Goal: Information Seeking & Learning: Find specific fact

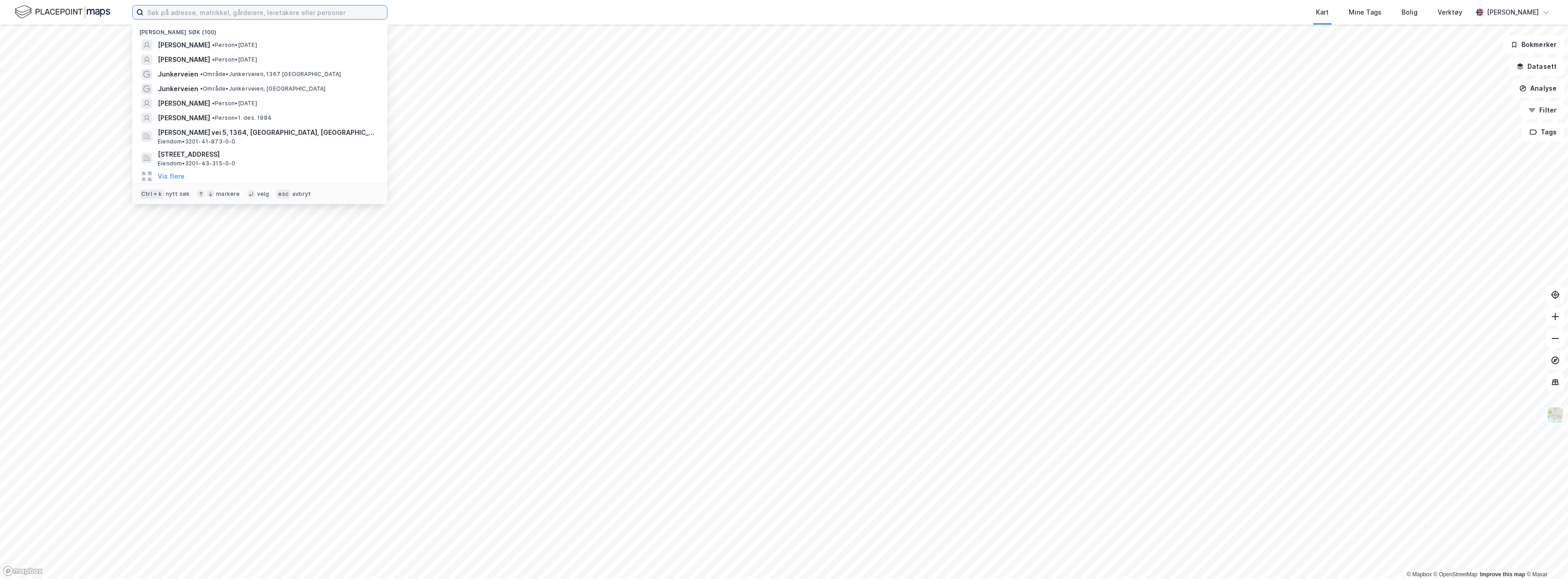
click at [227, 15] on input at bounding box center [265, 13] width 244 height 14
click at [173, 178] on button "Vis flere" at bounding box center [171, 176] width 27 height 11
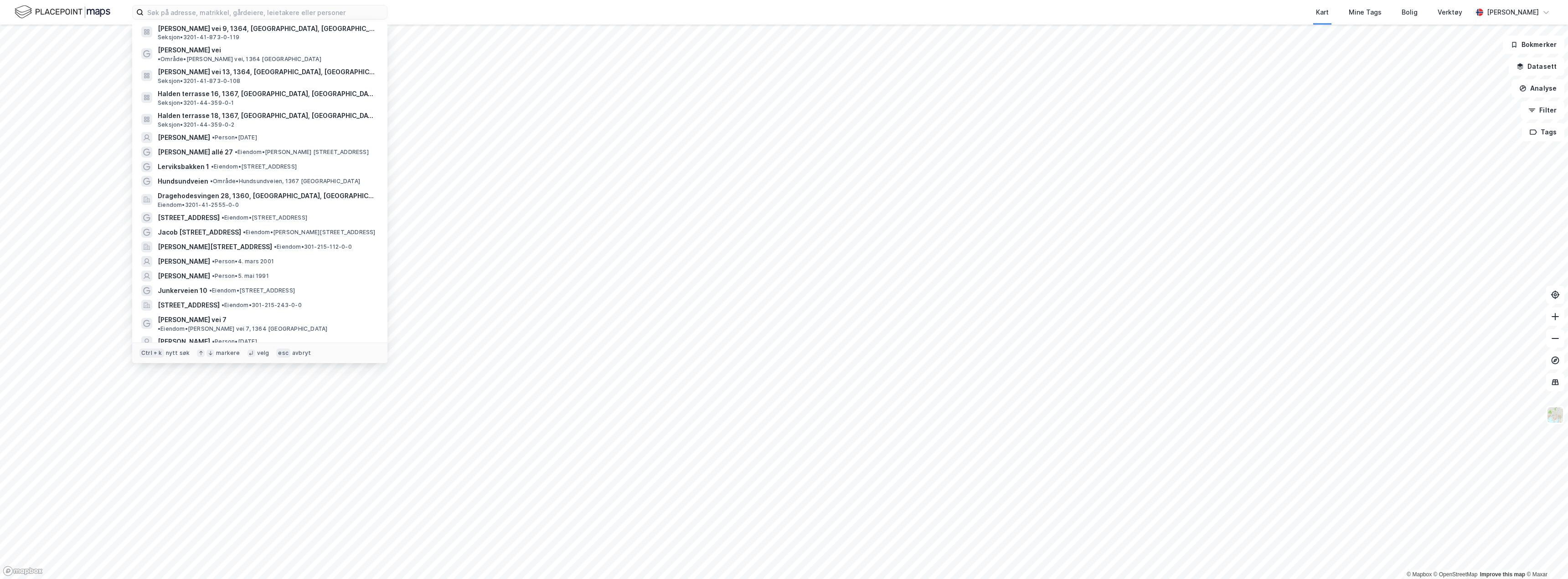
scroll to position [214, 0]
click at [277, 33] on span "[PERSON_NAME] vei 9, 1364, [GEOGRAPHIC_DATA], [GEOGRAPHIC_DATA]" at bounding box center [267, 35] width 219 height 11
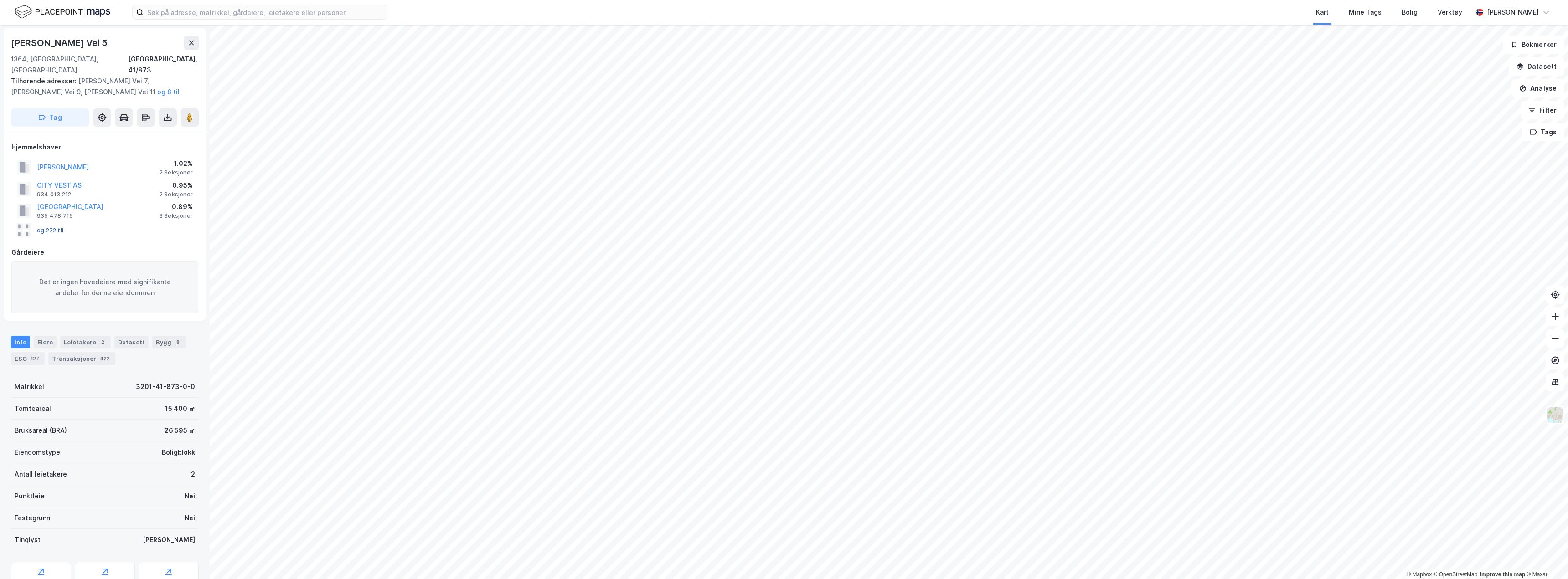
click at [0, 0] on button "og 272 til" at bounding box center [0, 0] width 0 height 0
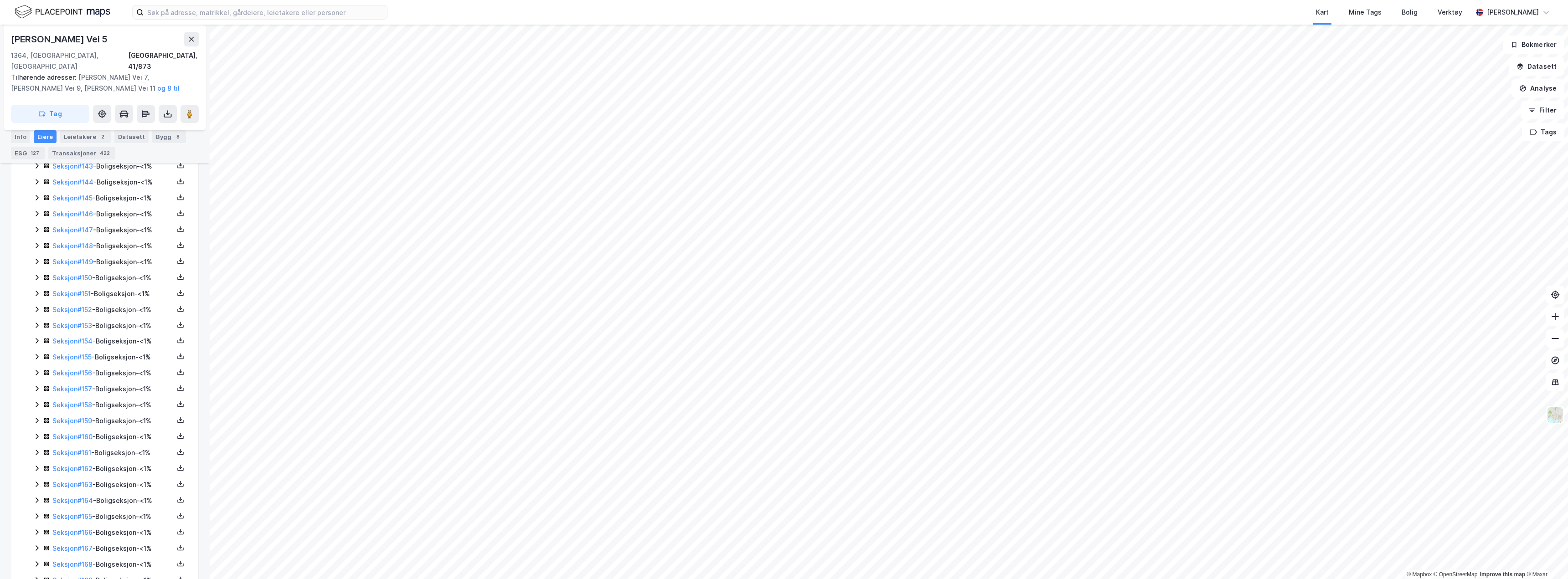
scroll to position [2946, 0]
click at [38, 509] on icon at bounding box center [37, 513] width 8 height 8
click at [38, 351] on icon at bounding box center [37, 355] width 8 height 8
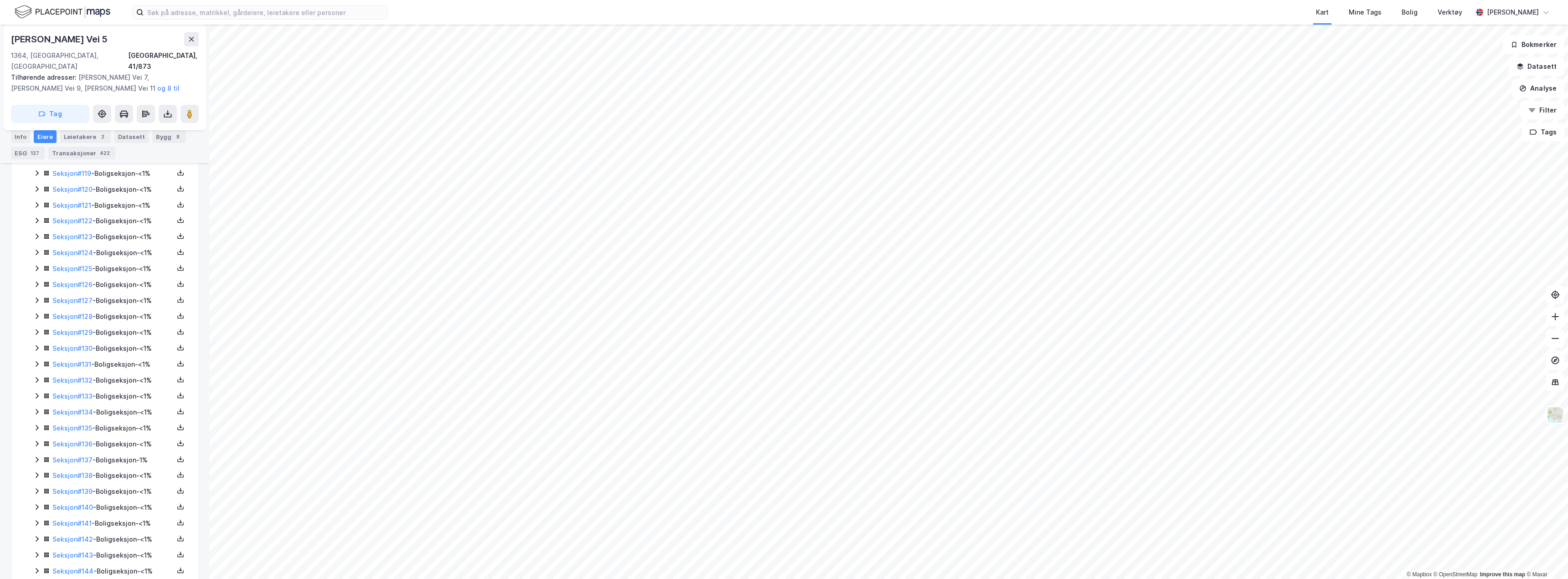
scroll to position [2127, 0]
click at [37, 376] on icon at bounding box center [37, 379] width 3 height 6
click at [37, 375] on icon at bounding box center [37, 379] width 8 height 8
click at [40, 412] on icon at bounding box center [37, 416] width 8 height 8
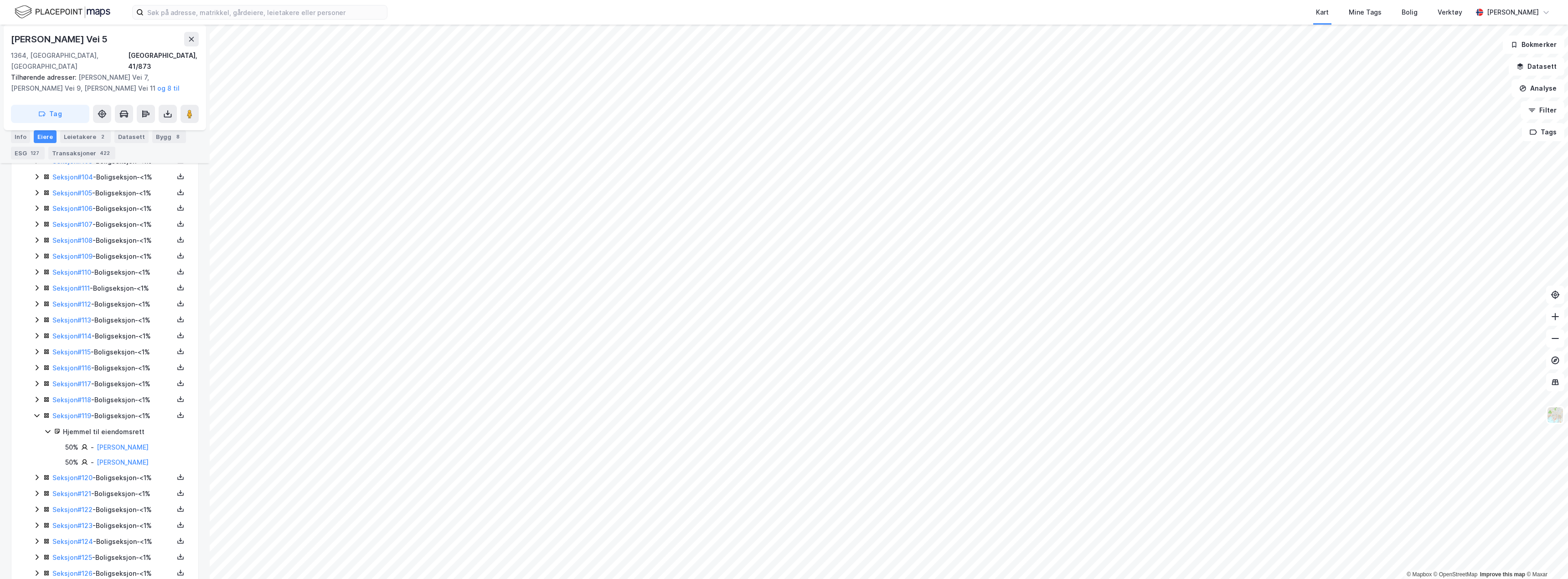
click at [40, 412] on icon at bounding box center [37, 416] width 8 height 8
click at [276, 12] on input at bounding box center [265, 13] width 244 height 14
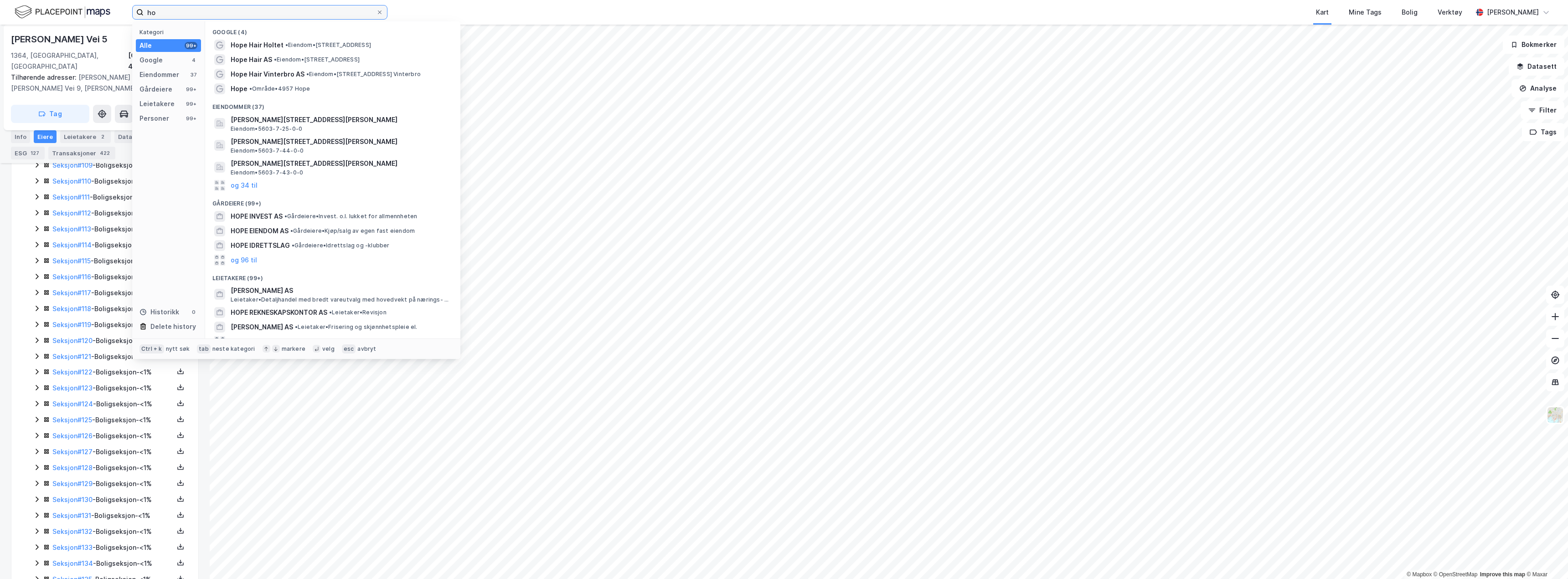
type input "h"
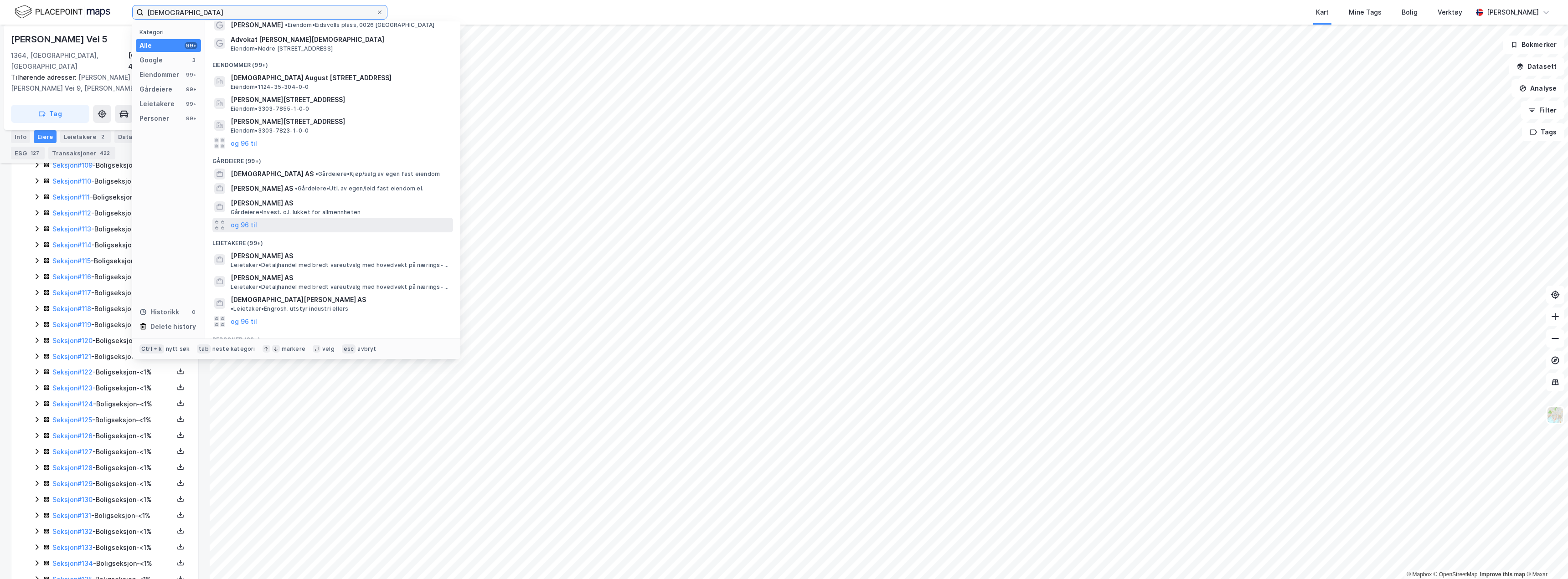
scroll to position [0, 0]
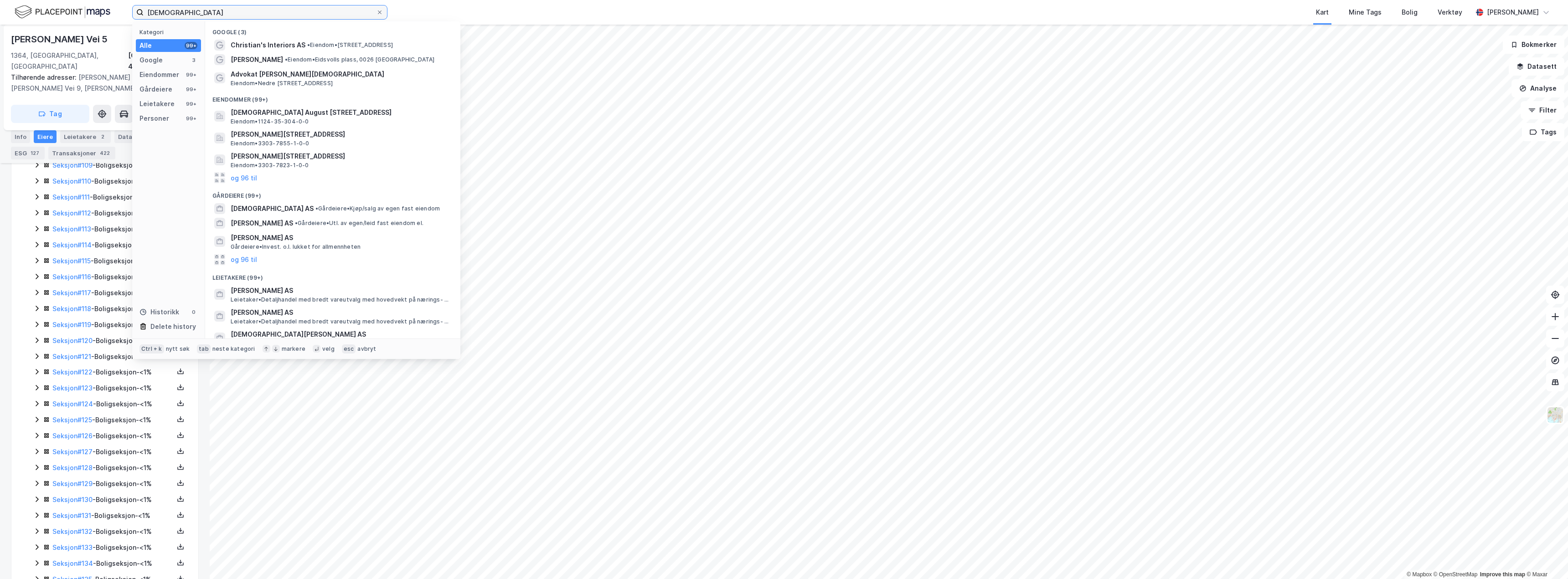
click at [196, 10] on input "[DEMOGRAPHIC_DATA]" at bounding box center [259, 13] width 232 height 14
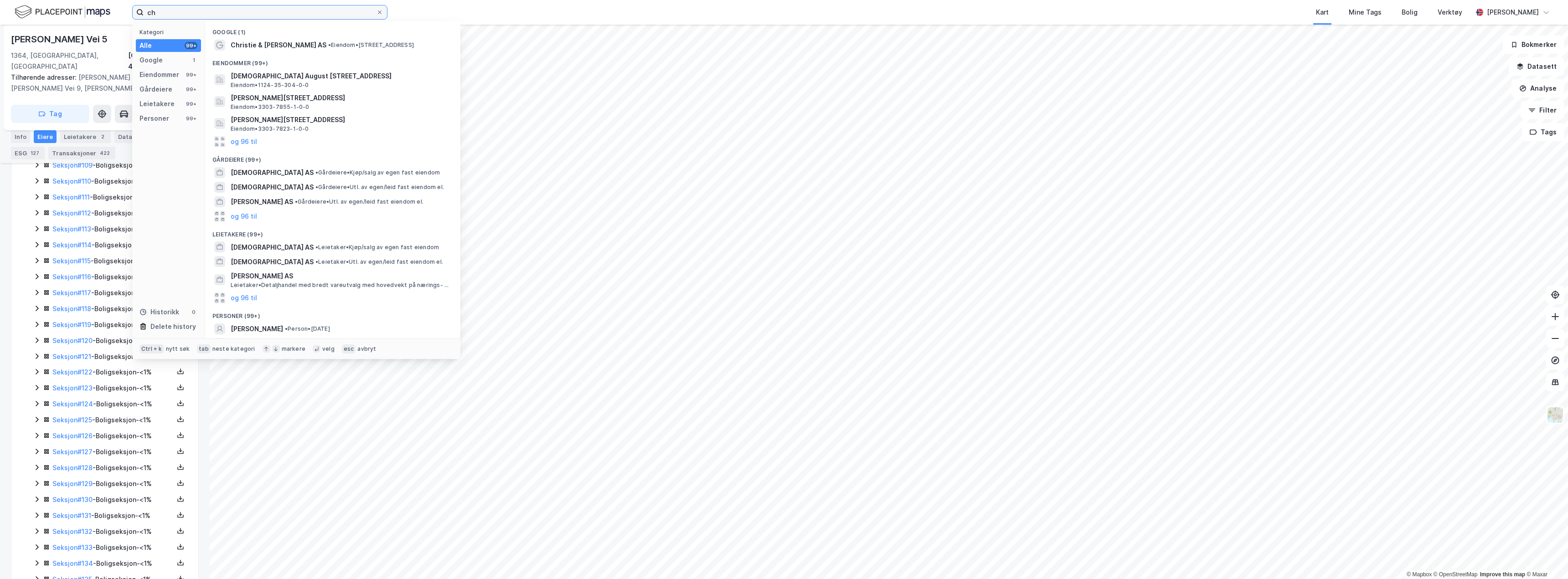
type input "c"
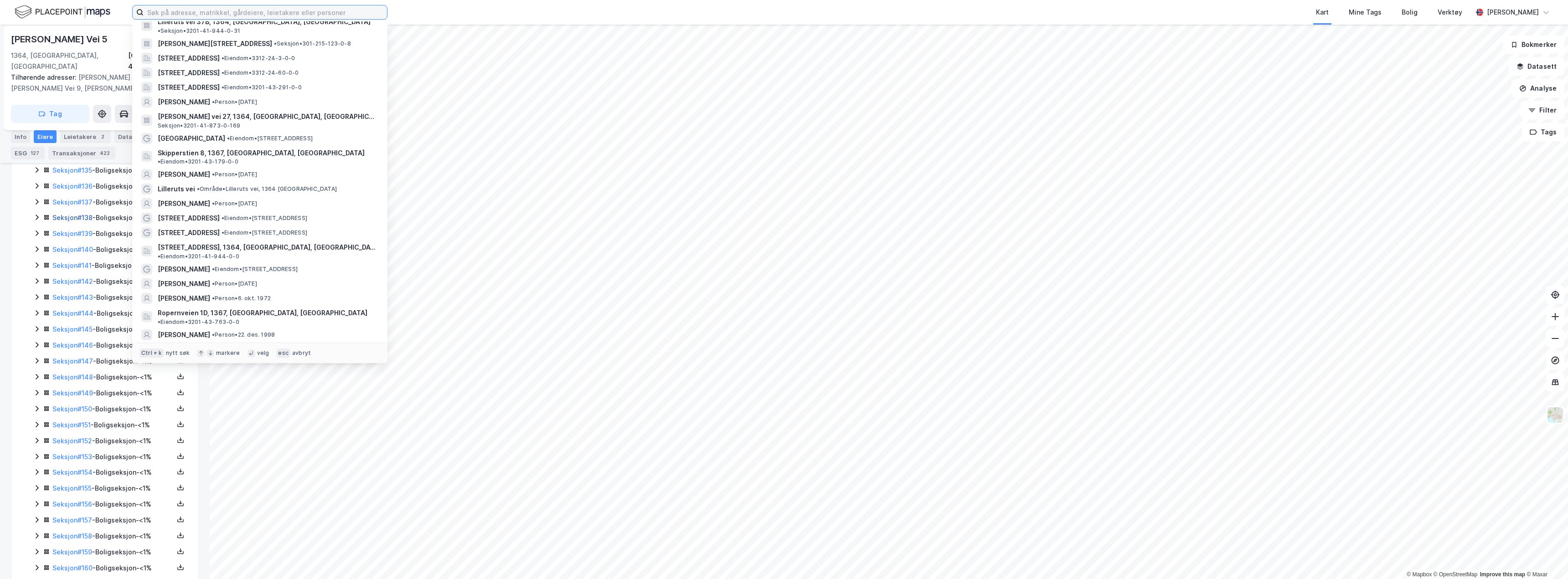
scroll to position [2399, 0]
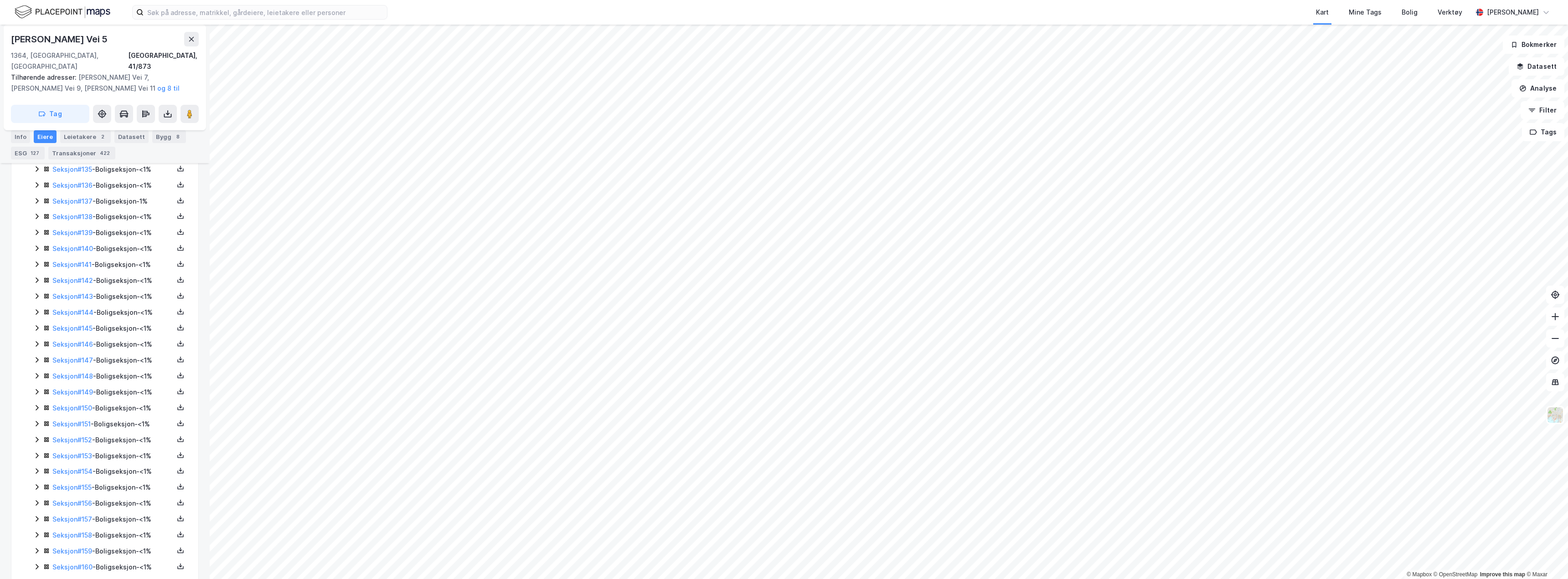
click at [34, 515] on icon at bounding box center [37, 519] width 8 height 8
click at [38, 417] on icon at bounding box center [37, 420] width 8 height 8
click at [37, 280] on icon at bounding box center [37, 284] width 8 height 8
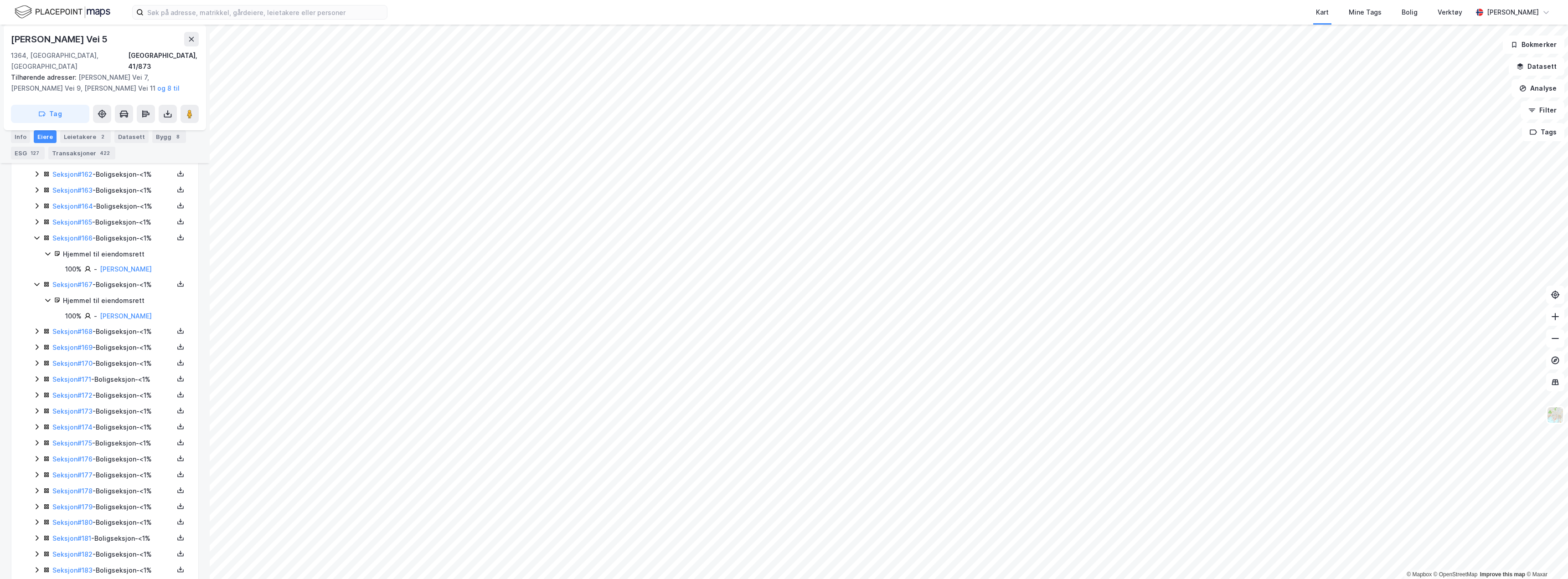
click at [37, 280] on icon at bounding box center [37, 284] width 8 height 8
click at [36, 446] on icon at bounding box center [37, 449] width 8 height 8
click at [39, 494] on icon at bounding box center [37, 497] width 3 height 6
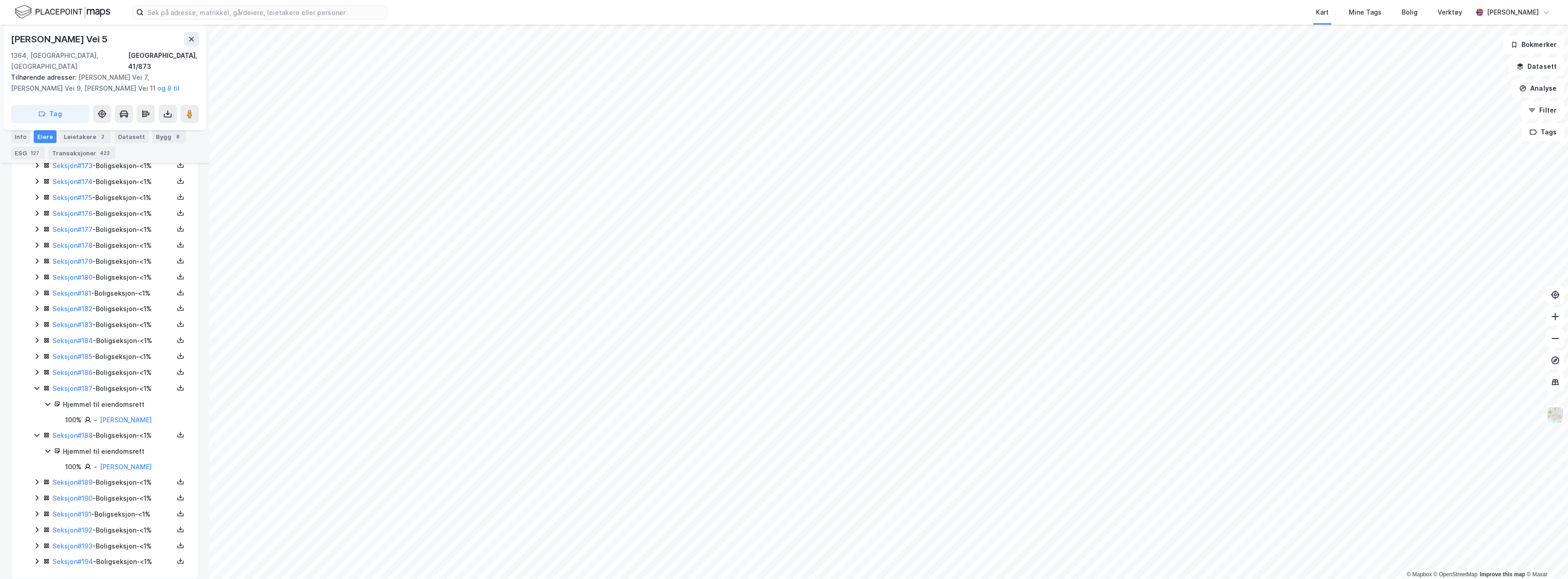
click at [36, 478] on icon at bounding box center [37, 482] width 8 height 8
click at [37, 505] on icon at bounding box center [37, 508] width 8 height 8
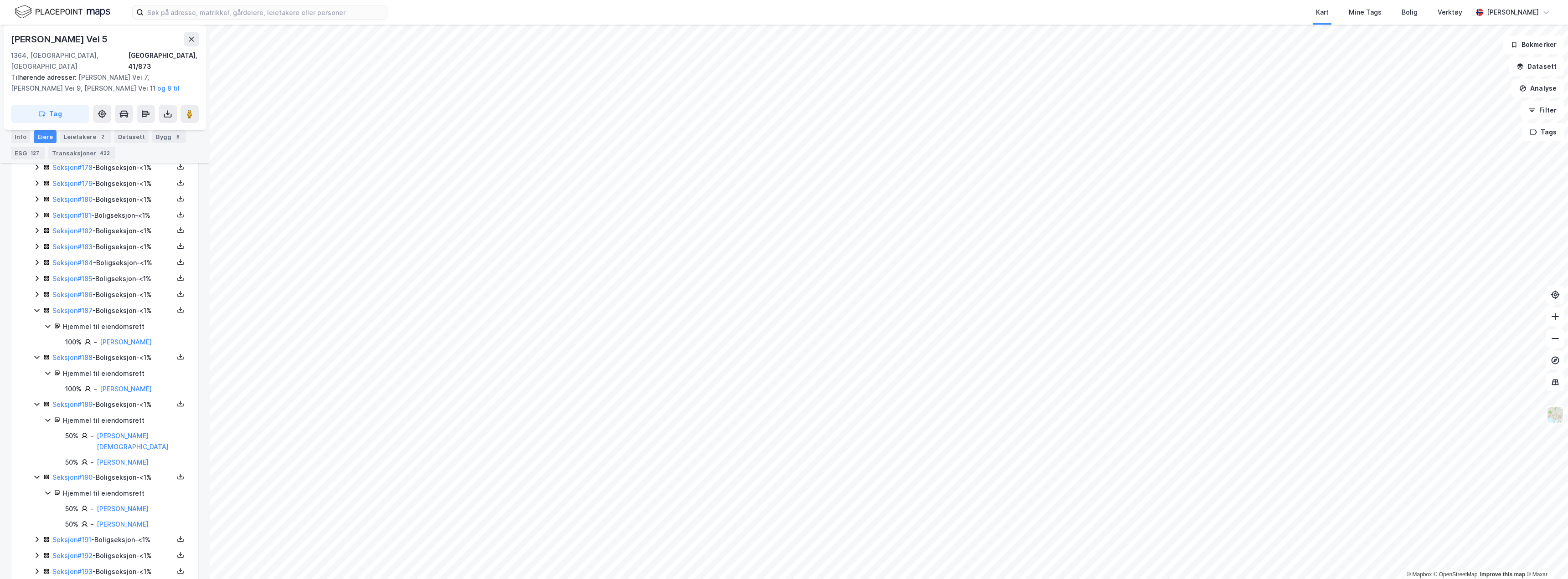
scroll to position [3163, 0]
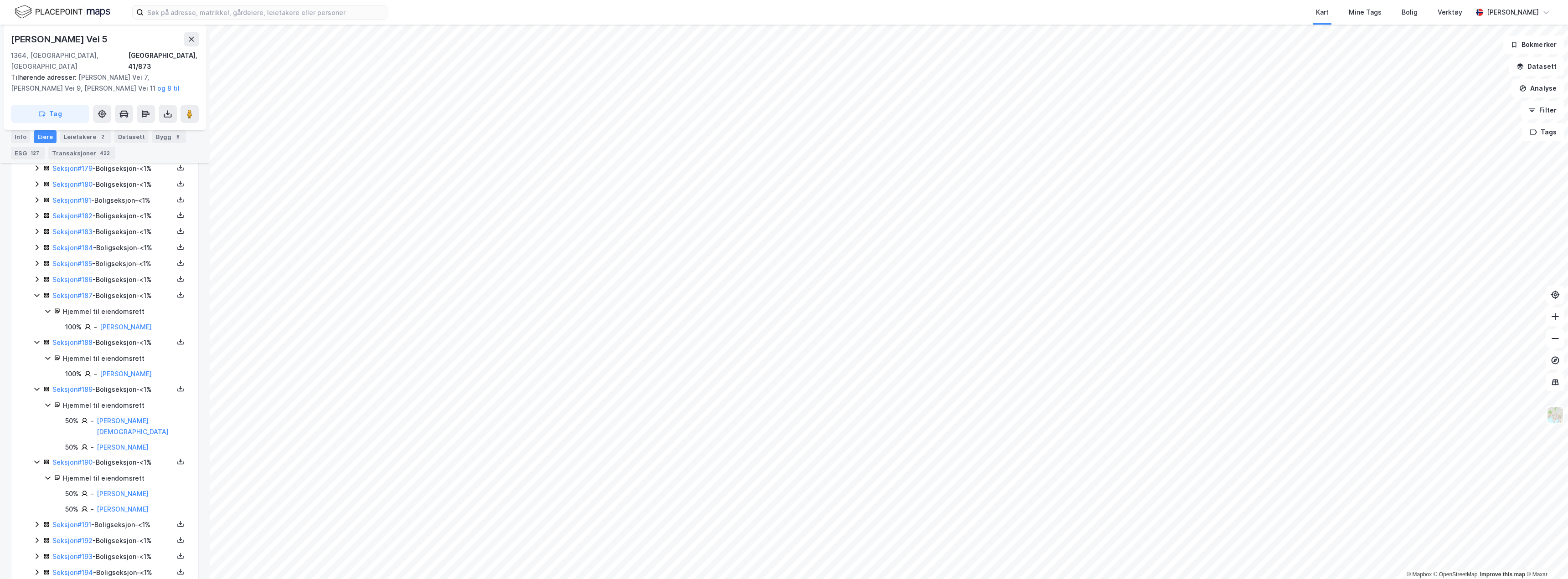
click at [36, 521] on icon at bounding box center [37, 525] width 8 height 8
click at [39, 568] on icon at bounding box center [37, 571] width 3 height 6
click at [38, 458] on icon at bounding box center [37, 462] width 8 height 8
click at [37, 521] on icon at bounding box center [37, 525] width 8 height 8
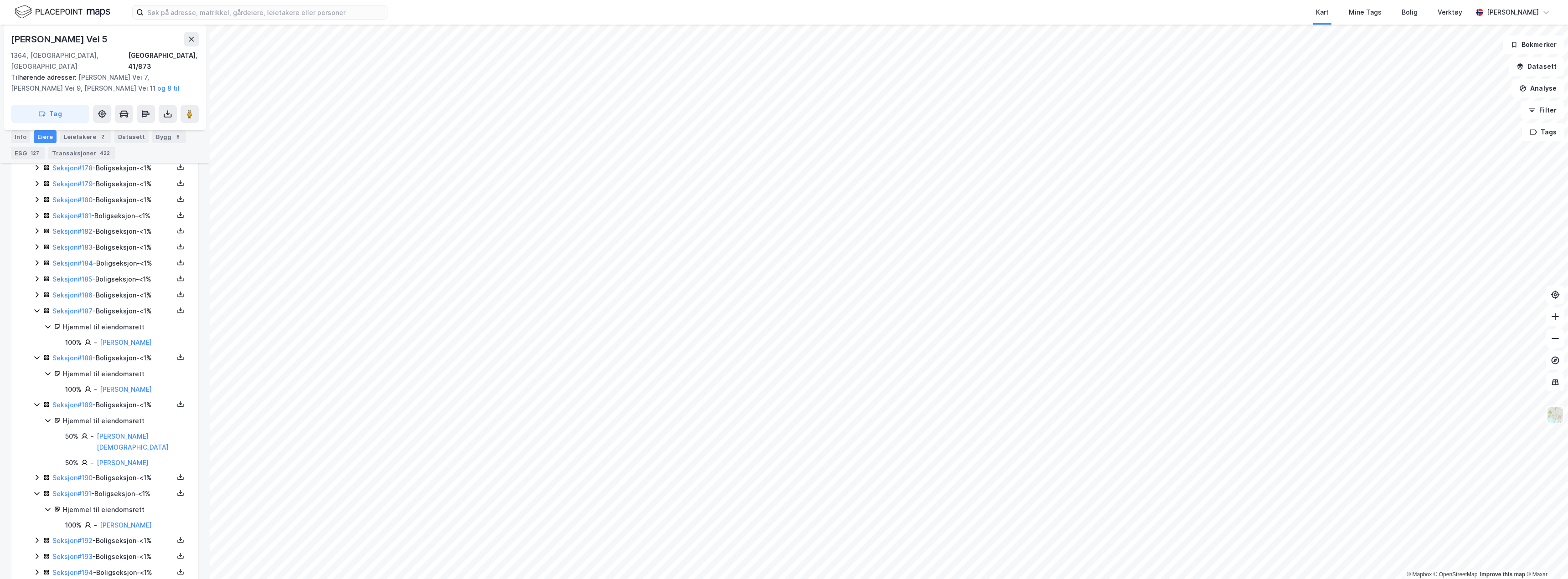
click at [37, 537] on icon at bounding box center [37, 540] width 3 height 6
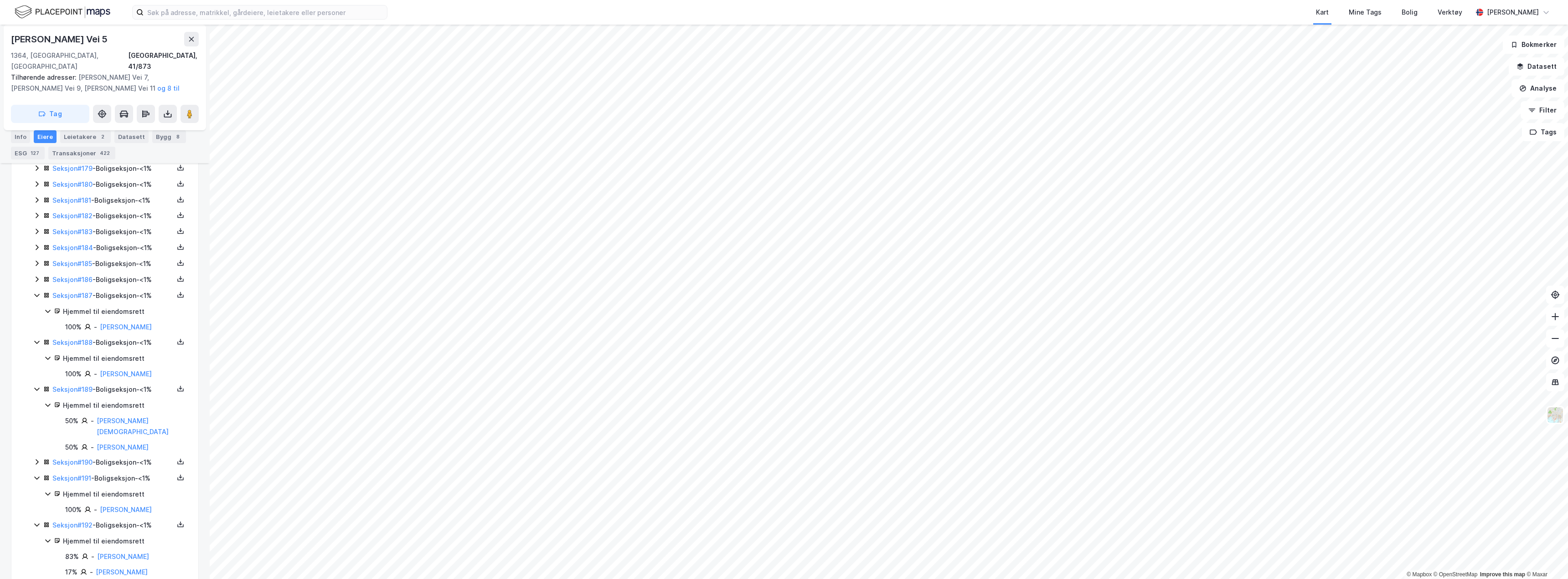
click at [37, 523] on icon at bounding box center [36, 524] width 5 height 3
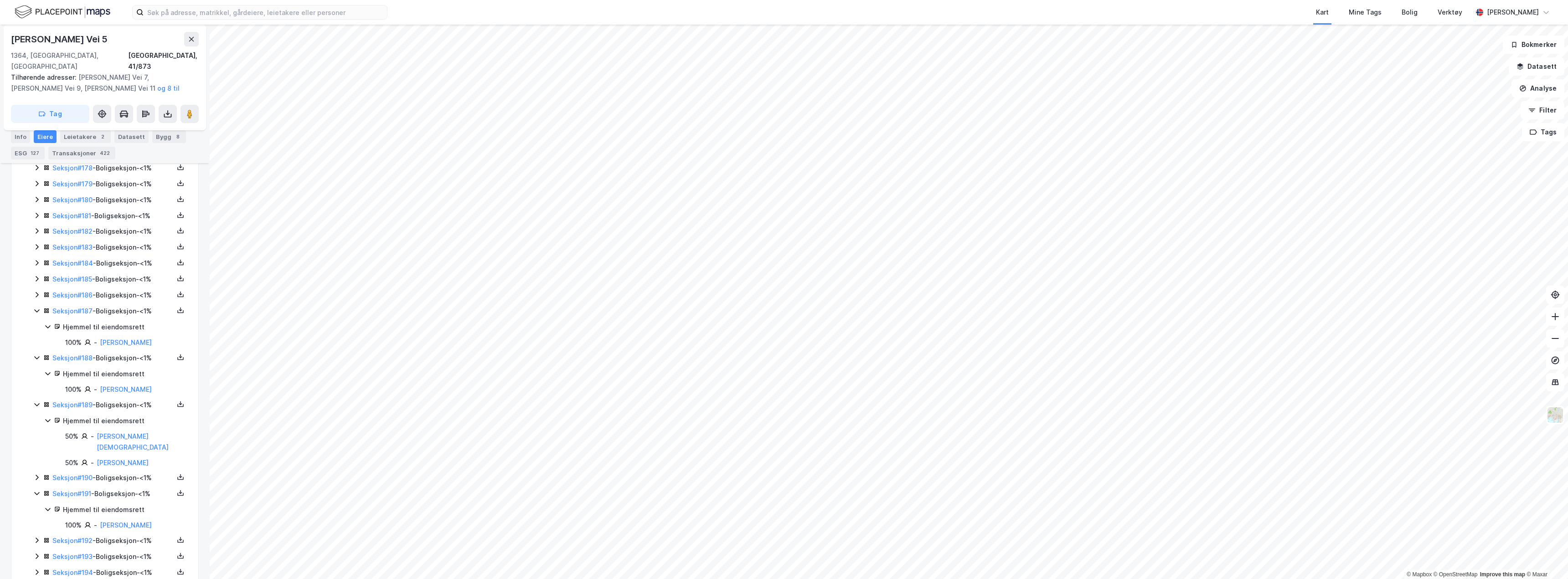
click at [38, 553] on icon at bounding box center [37, 557] width 8 height 8
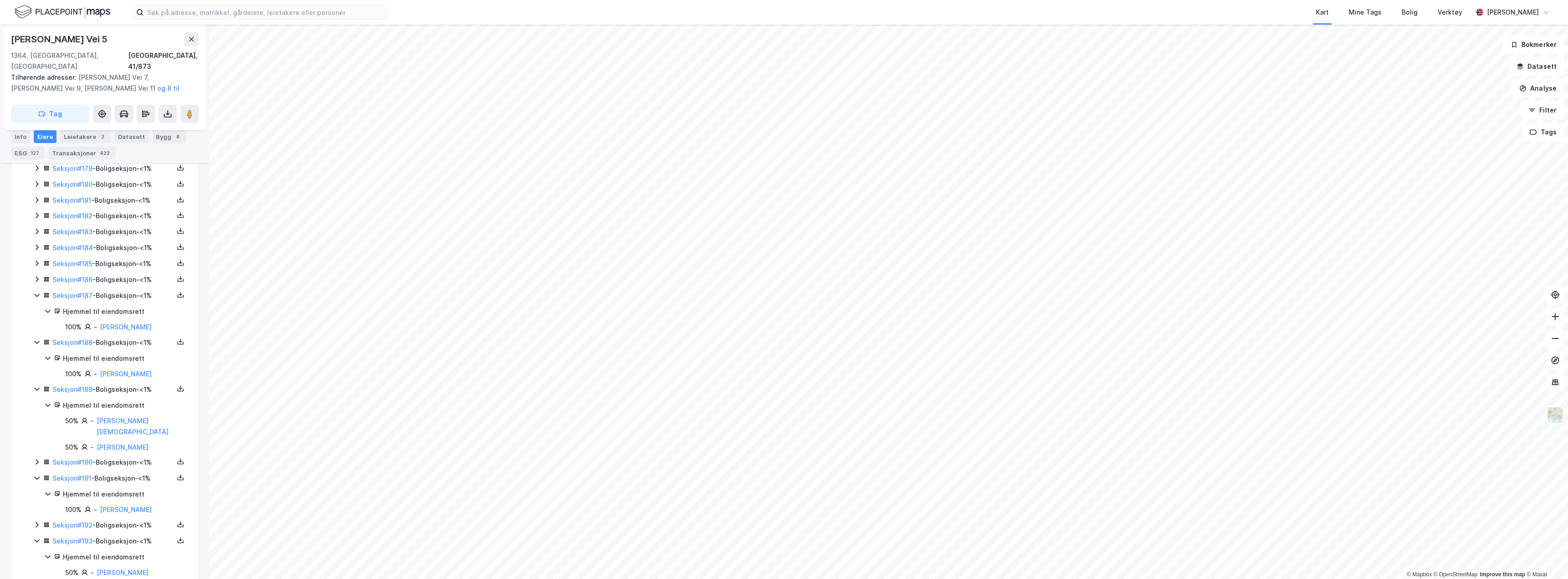
click at [38, 537] on icon at bounding box center [37, 541] width 8 height 8
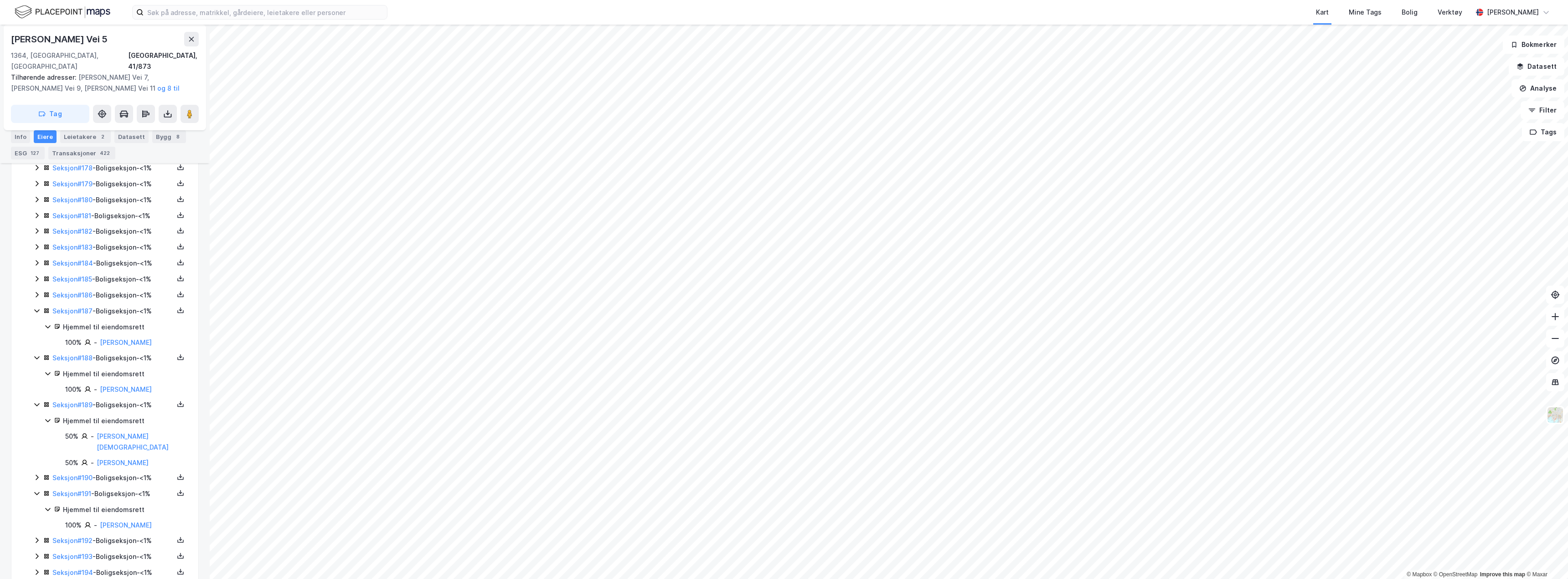
click at [40, 568] on icon at bounding box center [37, 572] width 8 height 8
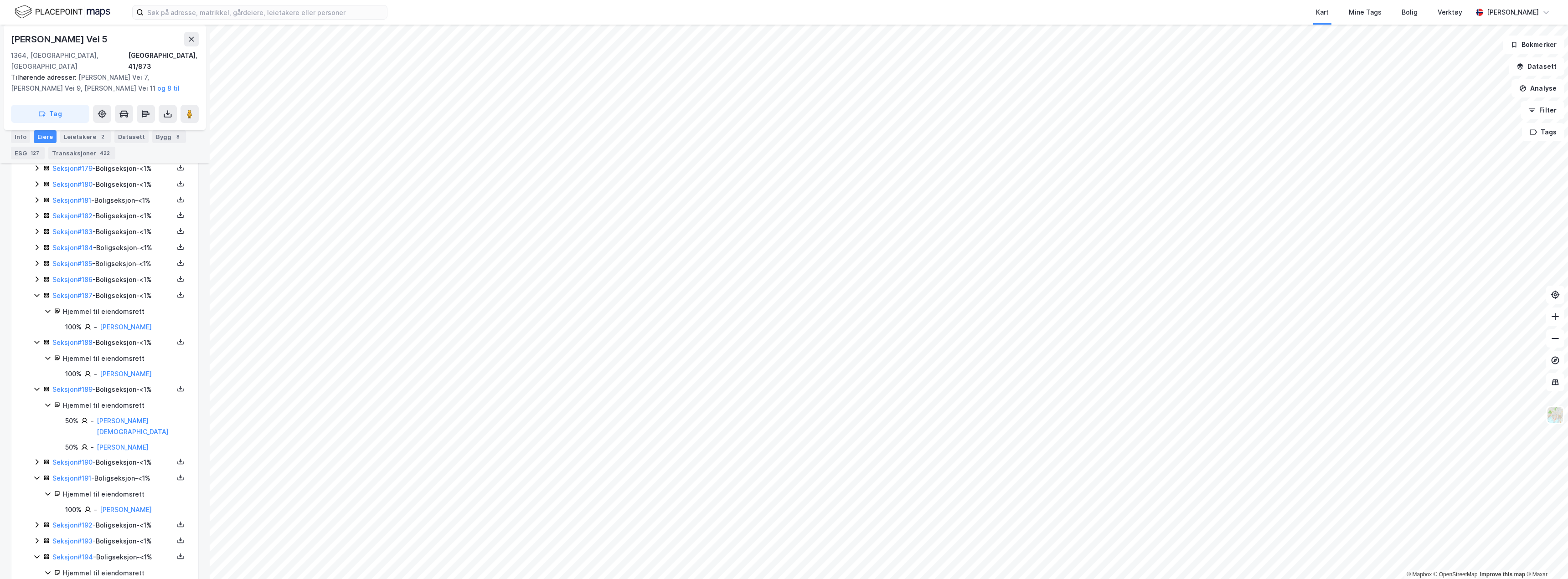
click at [38, 553] on icon at bounding box center [37, 557] width 8 height 8
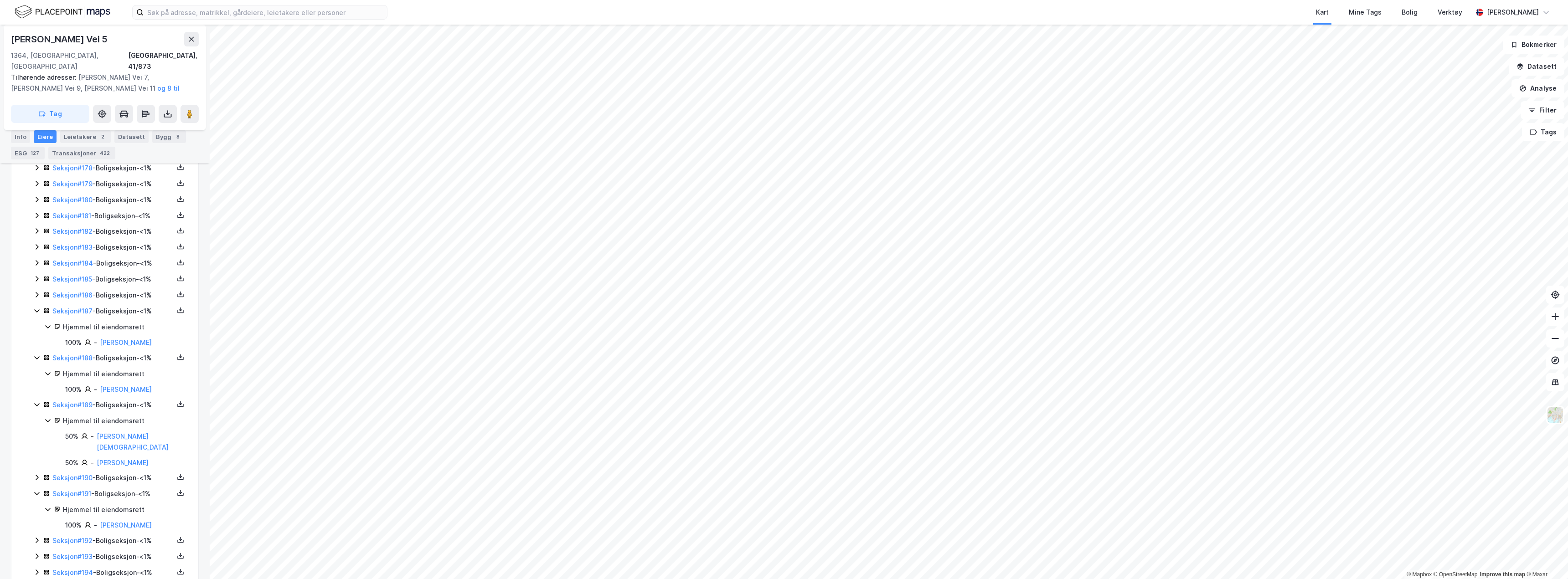
click at [34, 180] on icon at bounding box center [37, 184] width 8 height 8
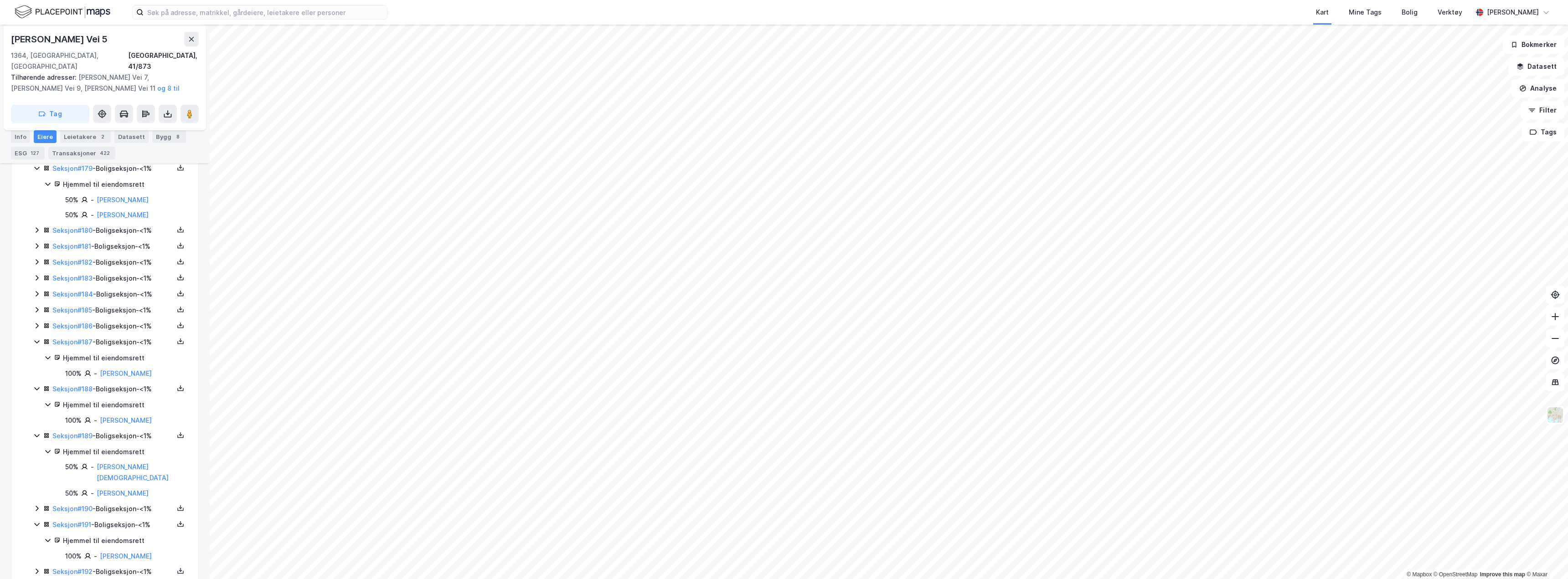
scroll to position [2980, 0]
click at [36, 331] on icon at bounding box center [37, 334] width 8 height 8
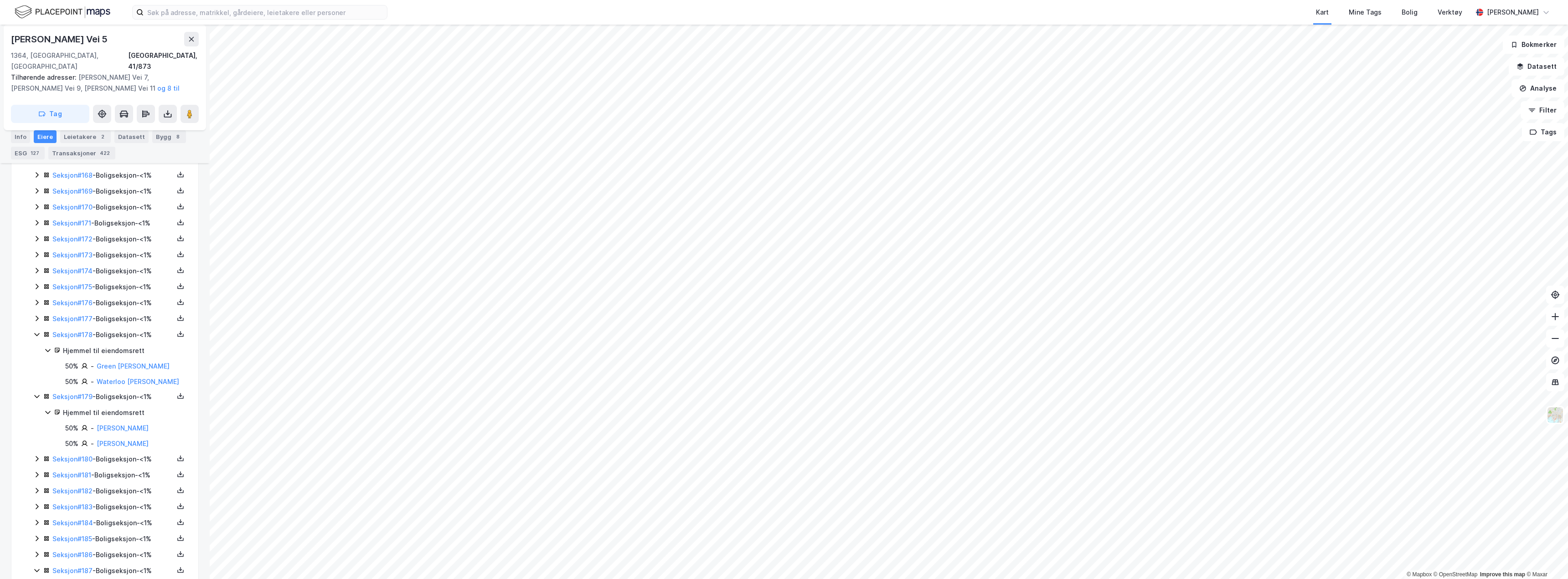
click at [38, 316] on icon at bounding box center [37, 319] width 3 height 6
click at [40, 299] on icon at bounding box center [37, 303] width 8 height 8
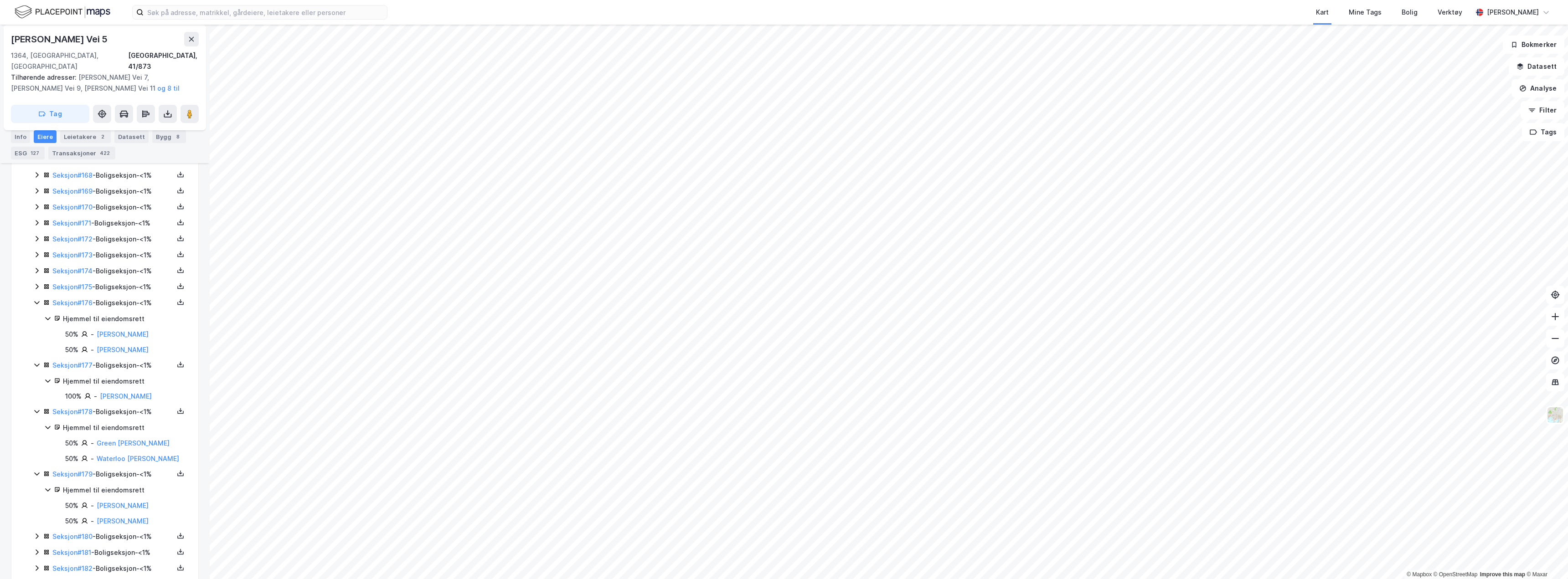
click at [37, 283] on icon at bounding box center [37, 287] width 8 height 8
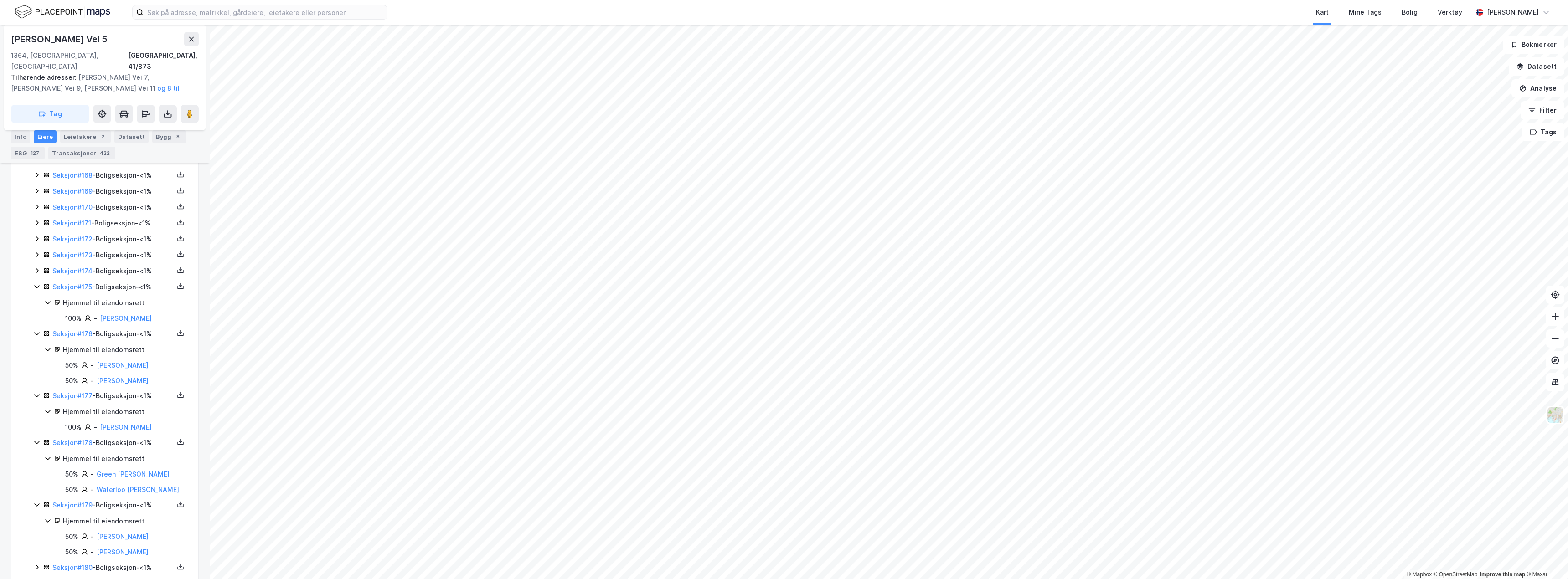
click at [35, 267] on icon at bounding box center [37, 271] width 8 height 8
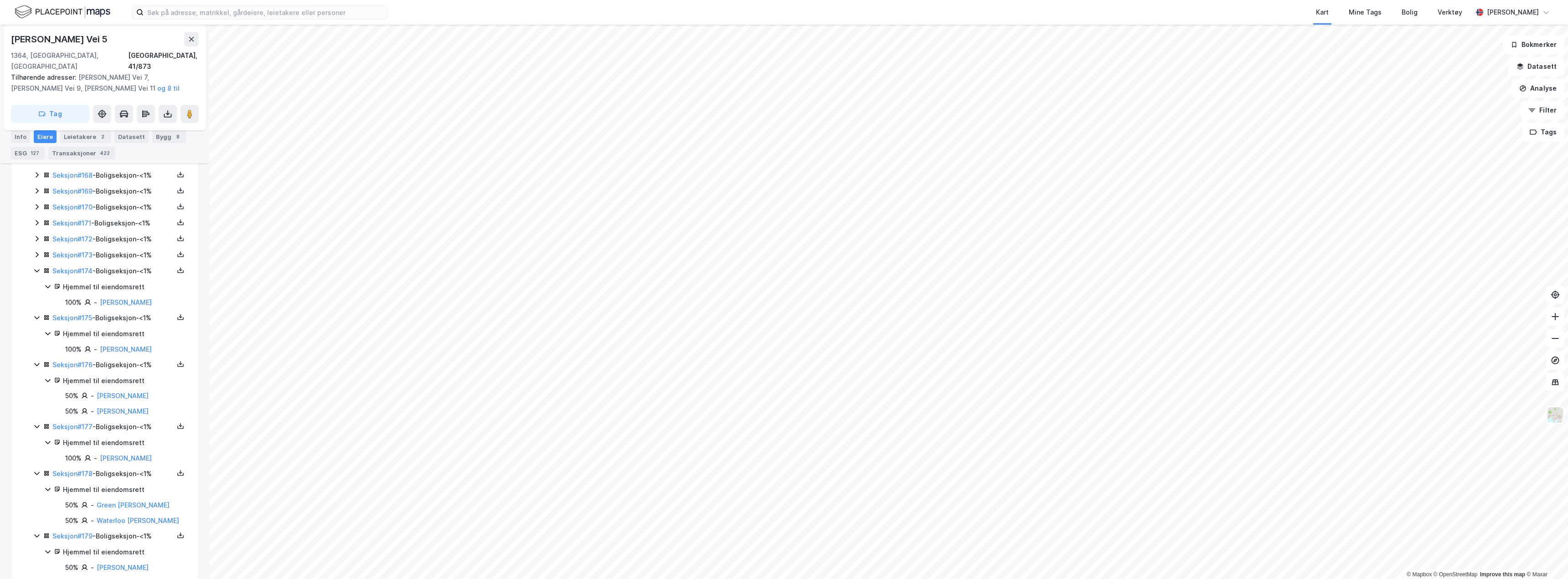
click at [37, 251] on icon at bounding box center [37, 255] width 8 height 8
click at [36, 235] on icon at bounding box center [37, 239] width 8 height 8
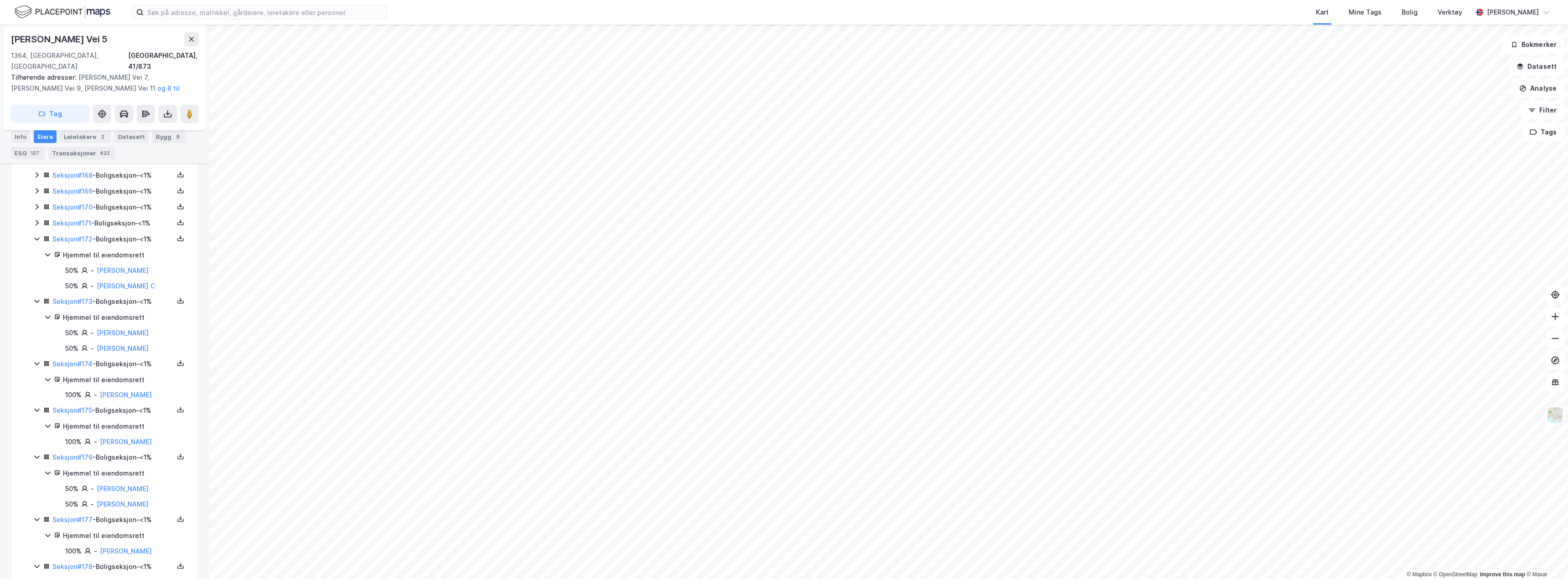
click at [37, 220] on icon at bounding box center [37, 223] width 3 height 6
click at [35, 275] on icon at bounding box center [37, 279] width 8 height 8
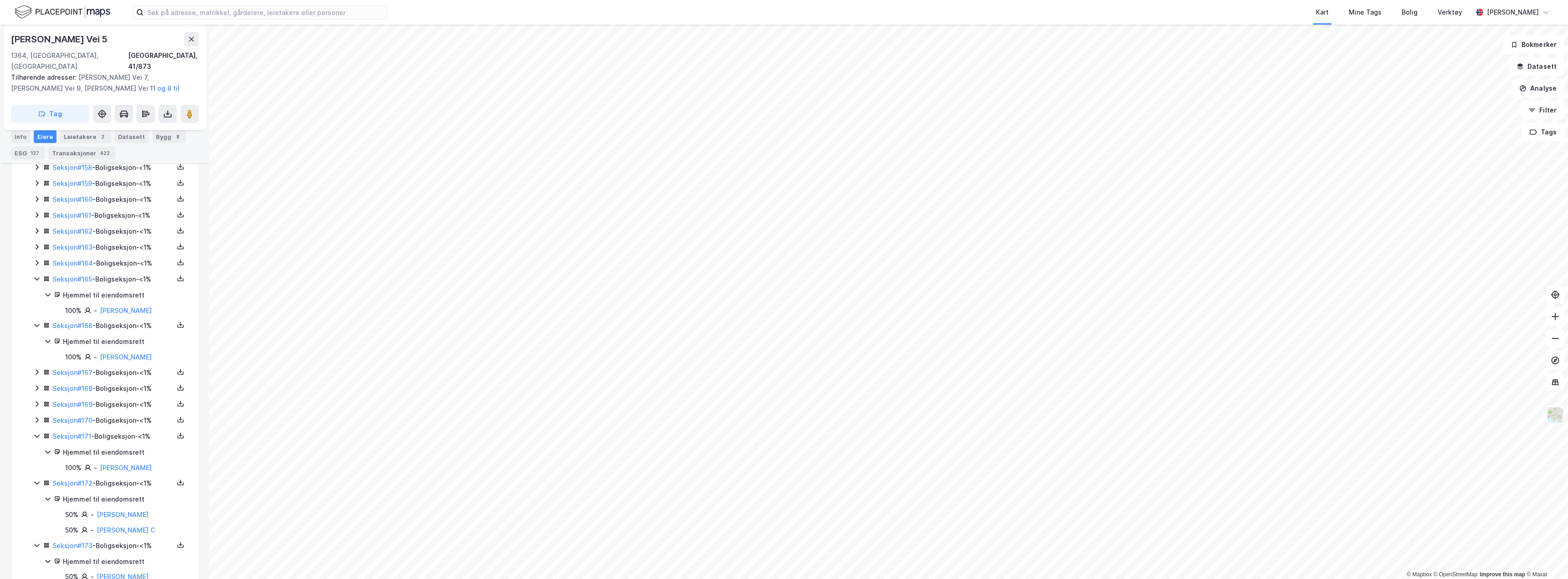
click at [37, 260] on icon at bounding box center [37, 263] width 3 height 6
click at [39, 244] on icon at bounding box center [37, 247] width 8 height 8
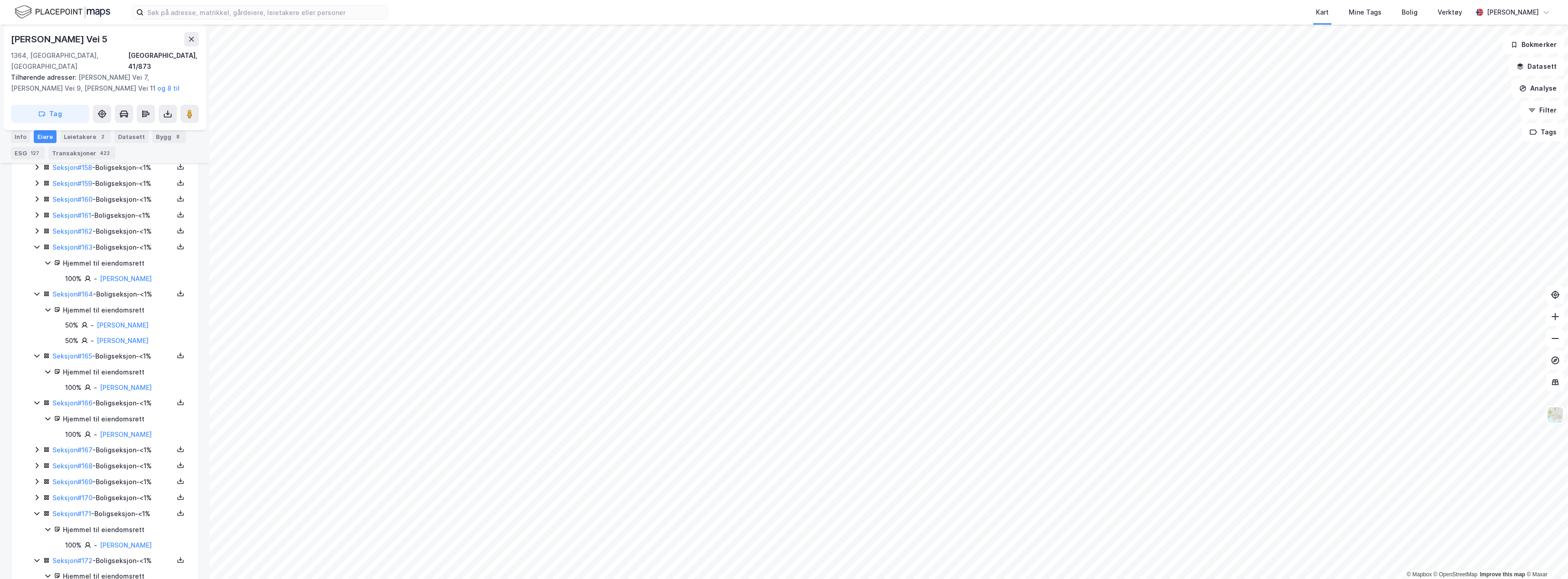
click at [36, 226] on div "Seksjon # 162 - Boligseksjon - <1%" at bounding box center [109, 232] width 154 height 12
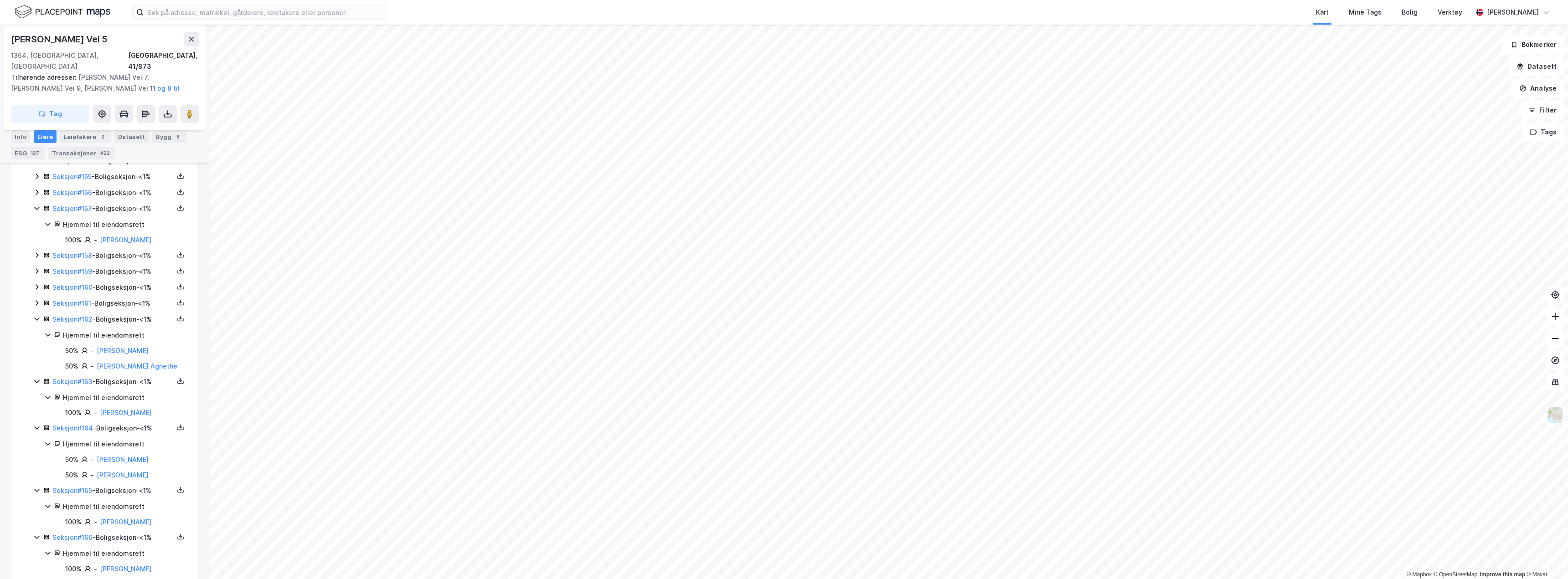
scroll to position [2707, 0]
click at [37, 303] on icon at bounding box center [37, 306] width 8 height 8
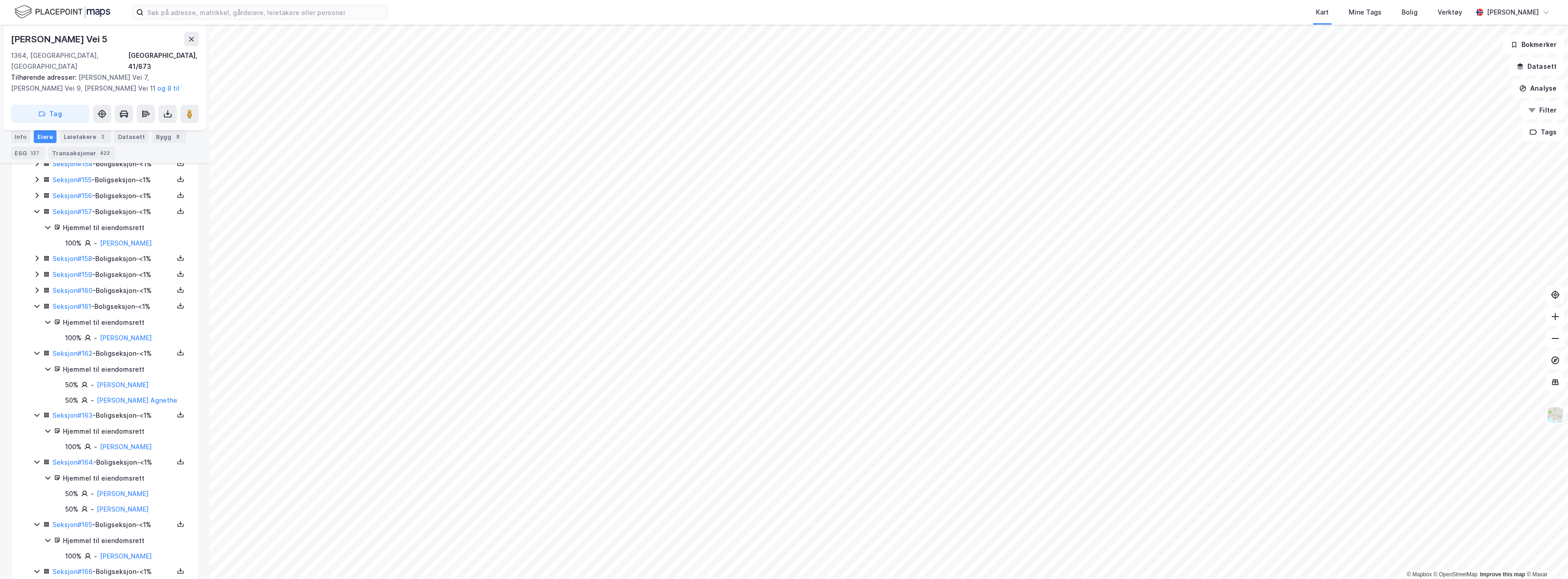
click at [38, 286] on icon at bounding box center [37, 290] width 8 height 8
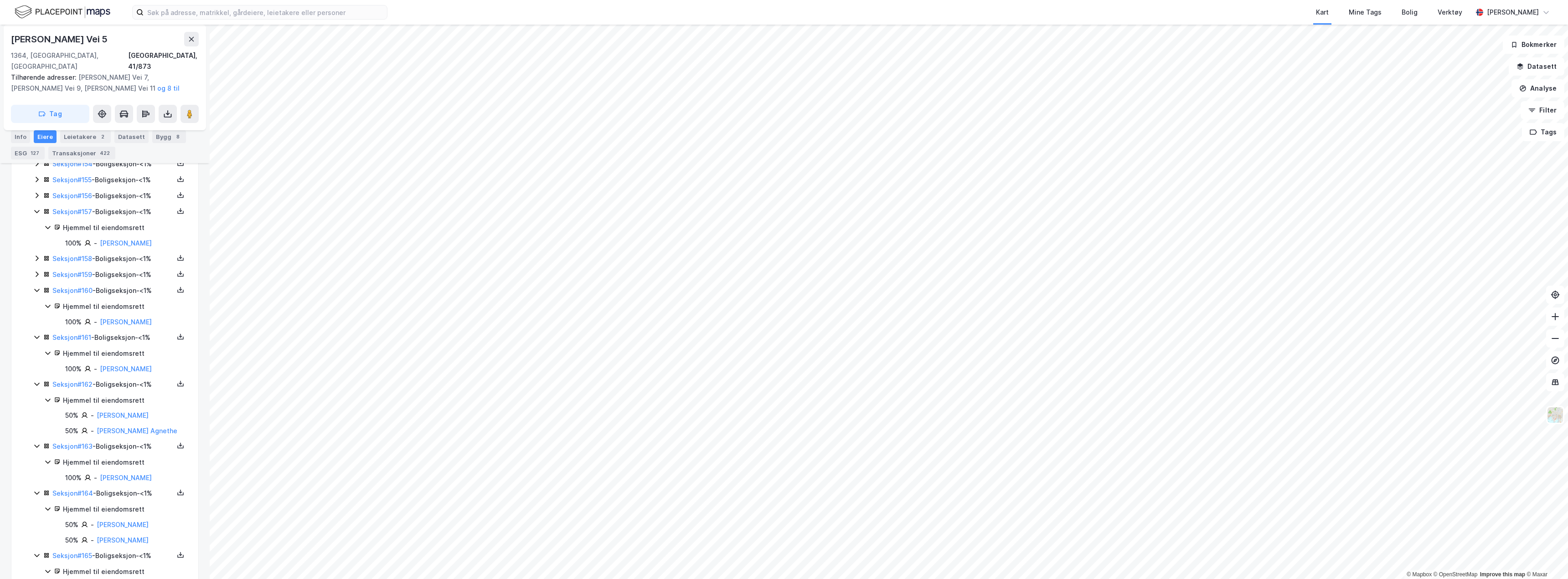
click at [39, 271] on icon at bounding box center [37, 275] width 8 height 8
click at [36, 254] on icon at bounding box center [37, 258] width 8 height 8
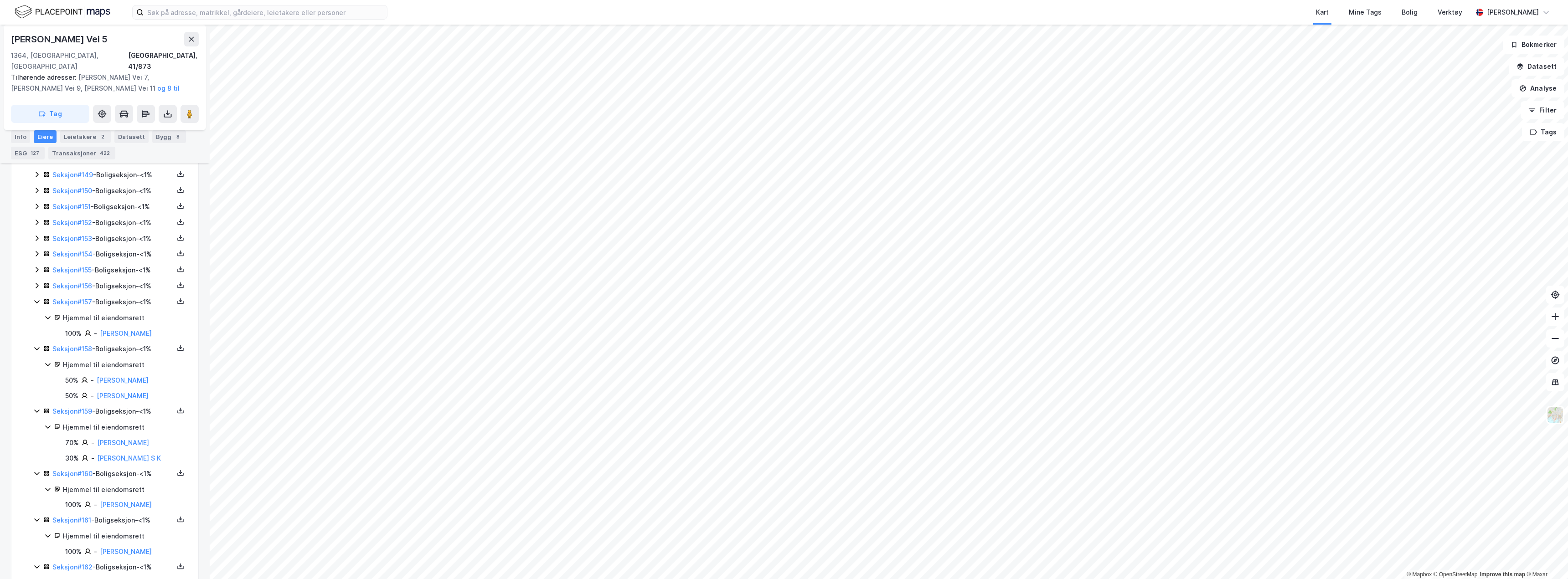
scroll to position [2616, 0]
click at [38, 302] on icon at bounding box center [36, 303] width 5 height 3
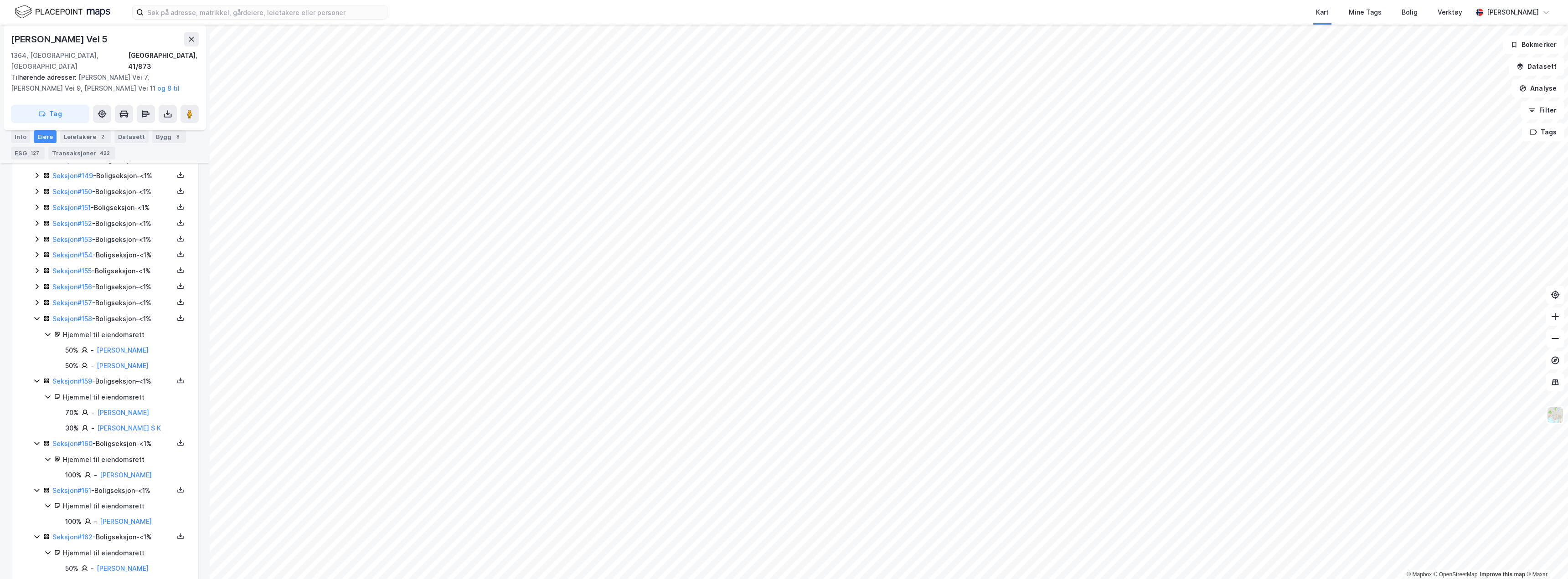
click at [38, 301] on icon at bounding box center [37, 304] width 3 height 6
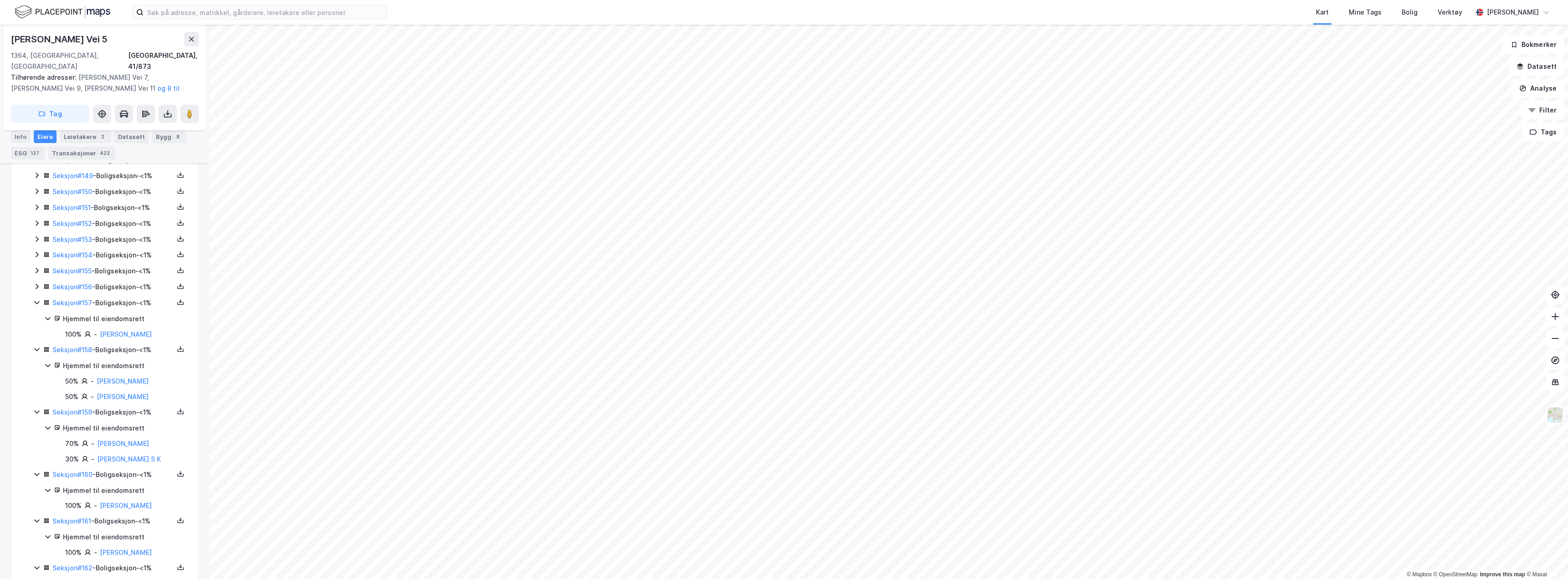
click at [38, 283] on icon at bounding box center [37, 287] width 8 height 8
click at [37, 267] on icon at bounding box center [37, 271] width 8 height 8
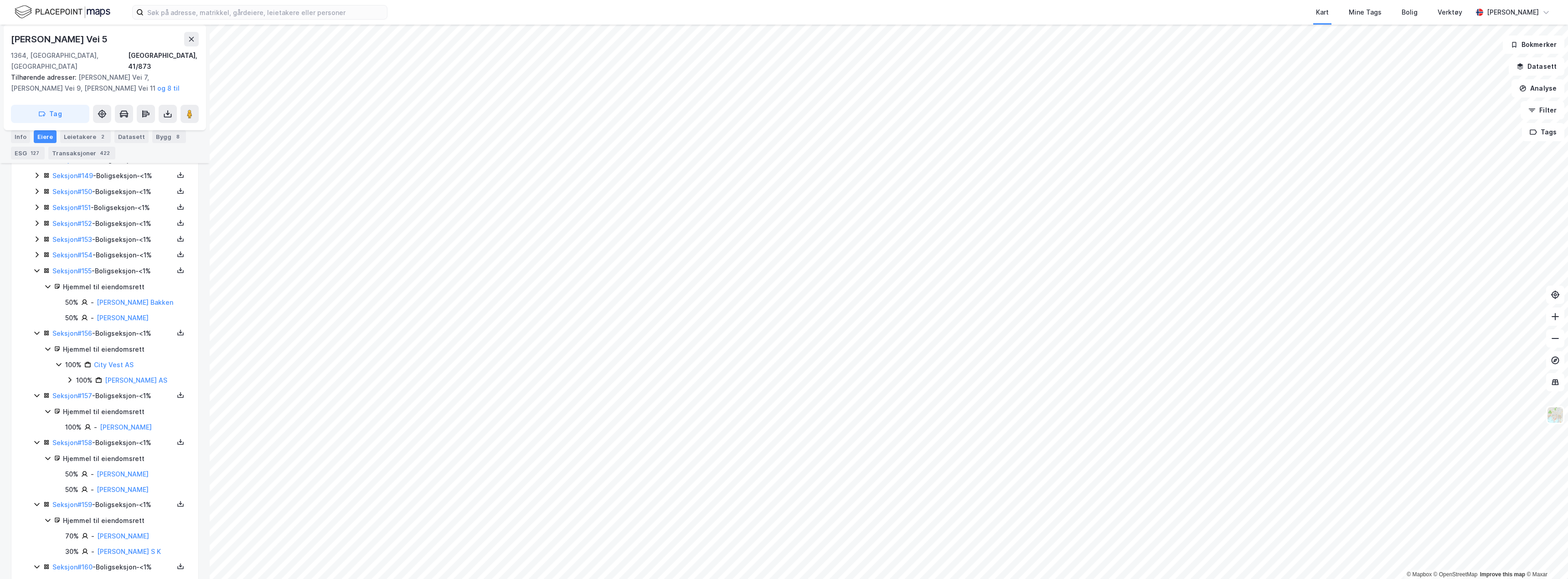
click at [37, 251] on icon at bounding box center [37, 255] width 8 height 8
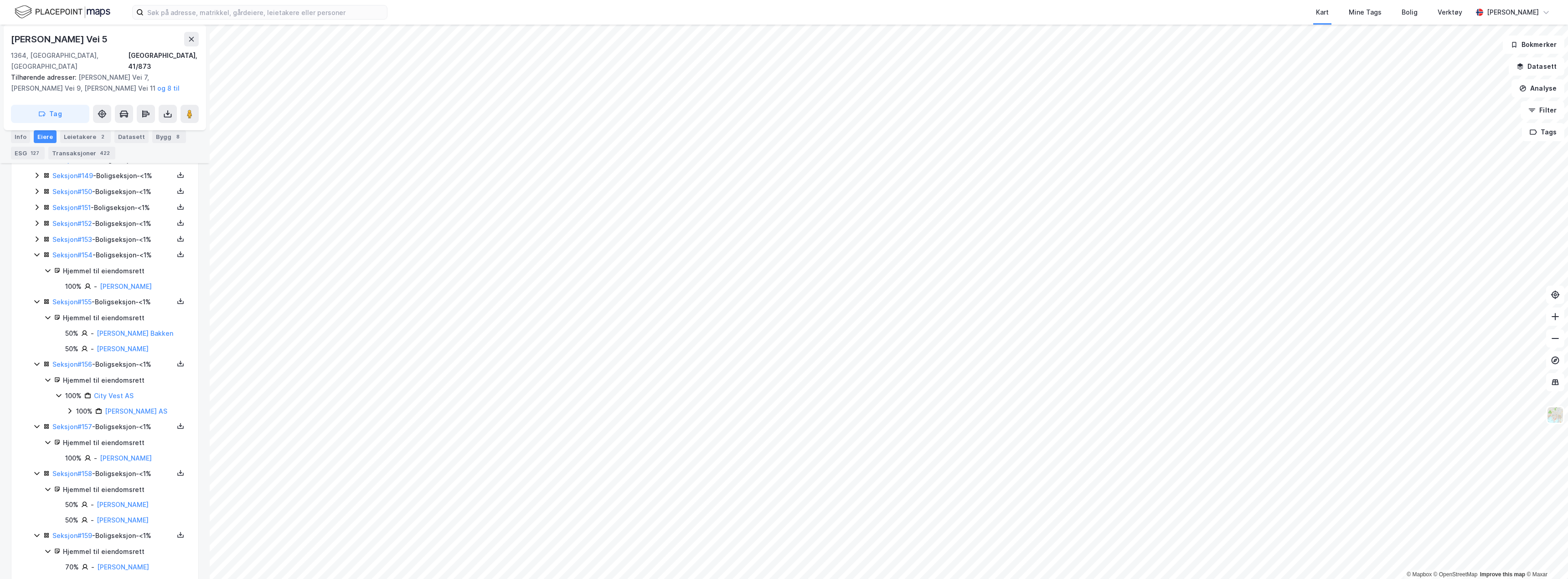
click at [38, 236] on icon at bounding box center [37, 240] width 8 height 8
click at [39, 219] on icon at bounding box center [37, 223] width 8 height 8
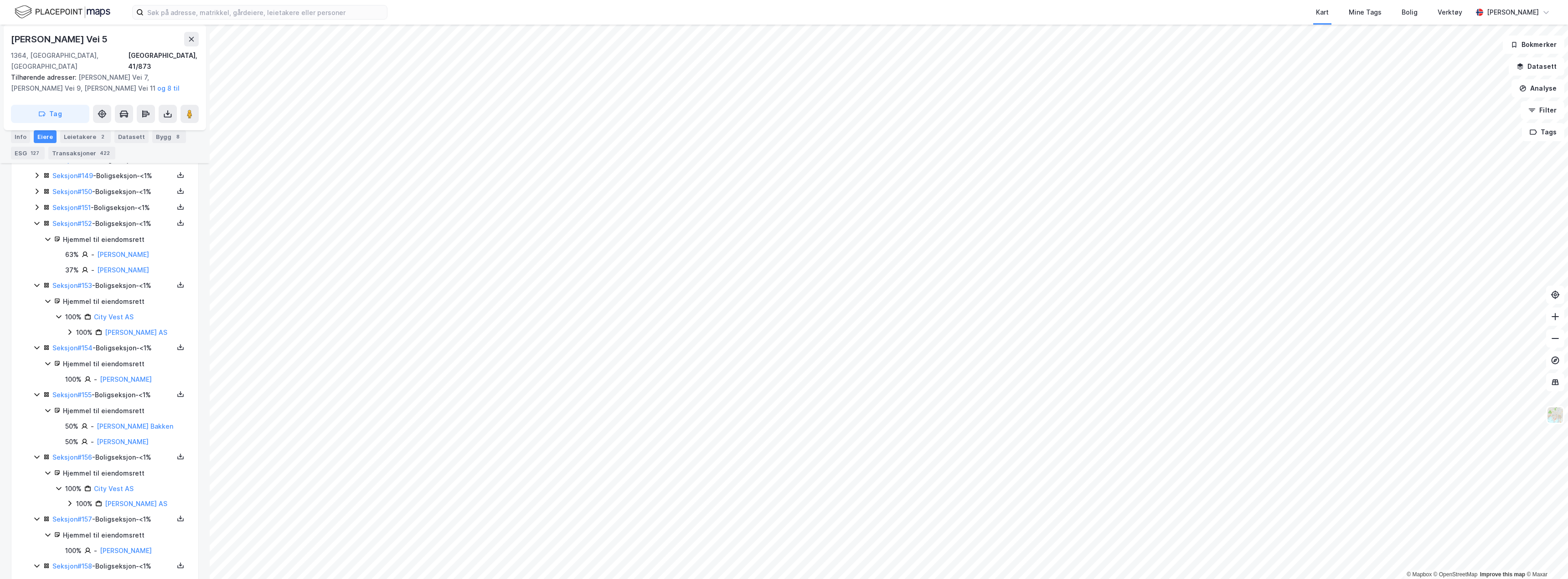
click at [37, 204] on icon at bounding box center [37, 208] width 8 height 8
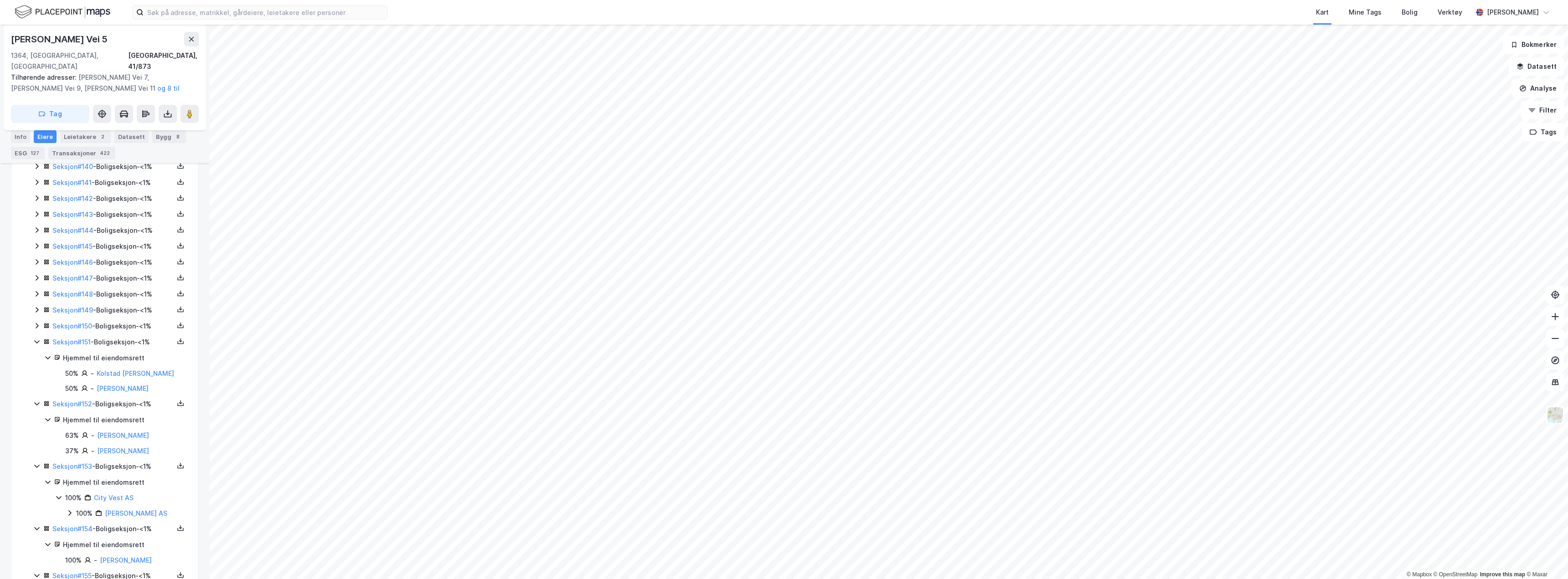
scroll to position [2479, 0]
click at [37, 325] on icon at bounding box center [37, 329] width 8 height 8
click at [36, 308] on icon at bounding box center [37, 312] width 8 height 8
click at [37, 293] on icon at bounding box center [37, 297] width 8 height 8
click at [37, 277] on icon at bounding box center [37, 280] width 3 height 6
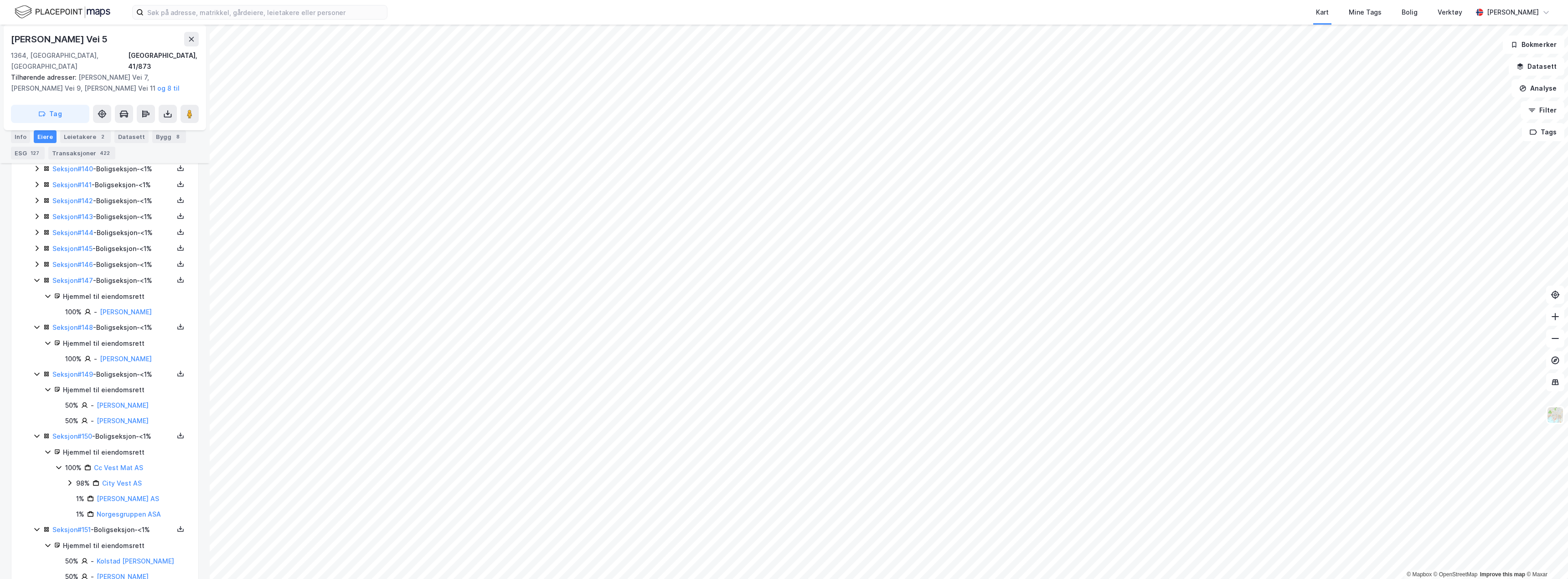
click at [39, 261] on icon at bounding box center [37, 265] width 8 height 8
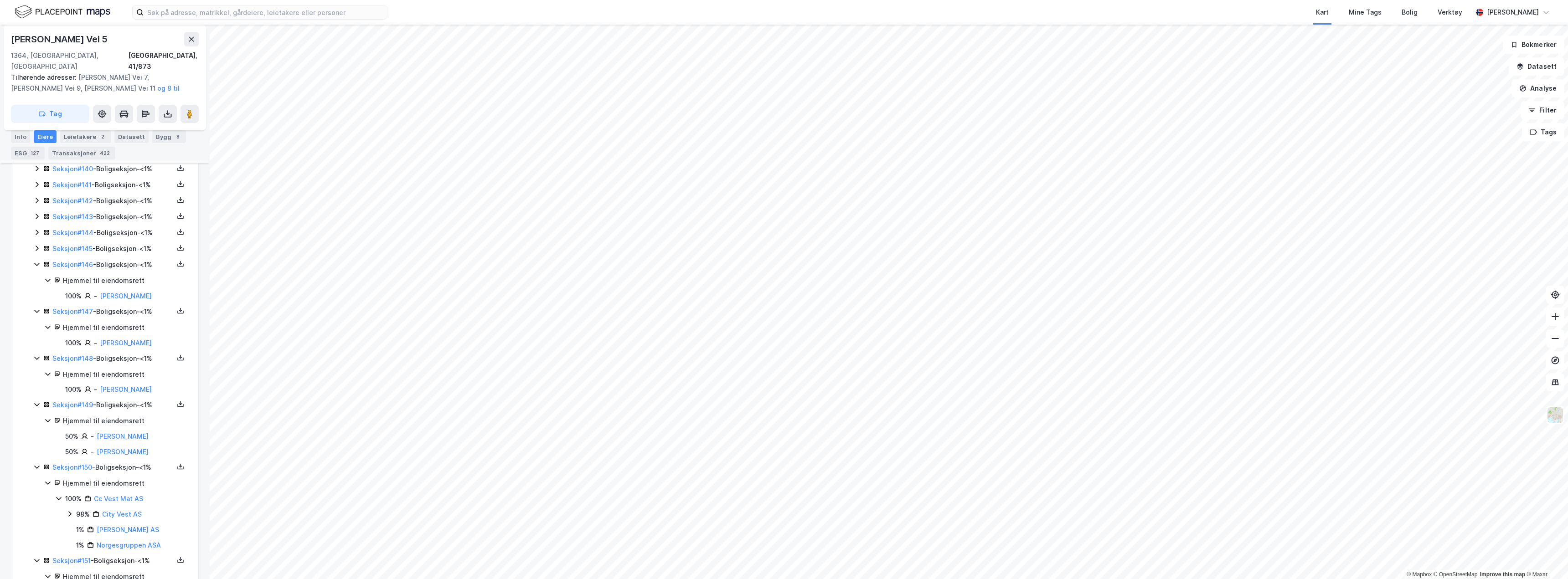
click at [38, 245] on icon at bounding box center [37, 248] width 8 height 8
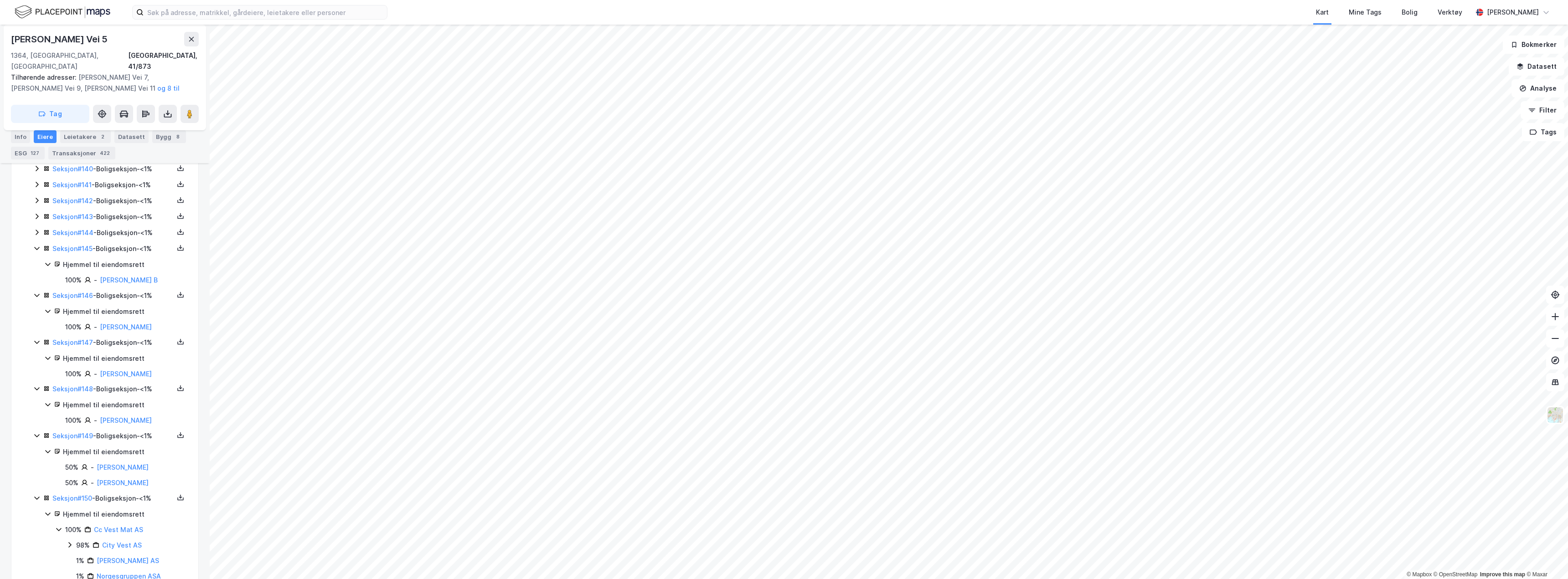
click at [36, 229] on icon at bounding box center [37, 233] width 8 height 8
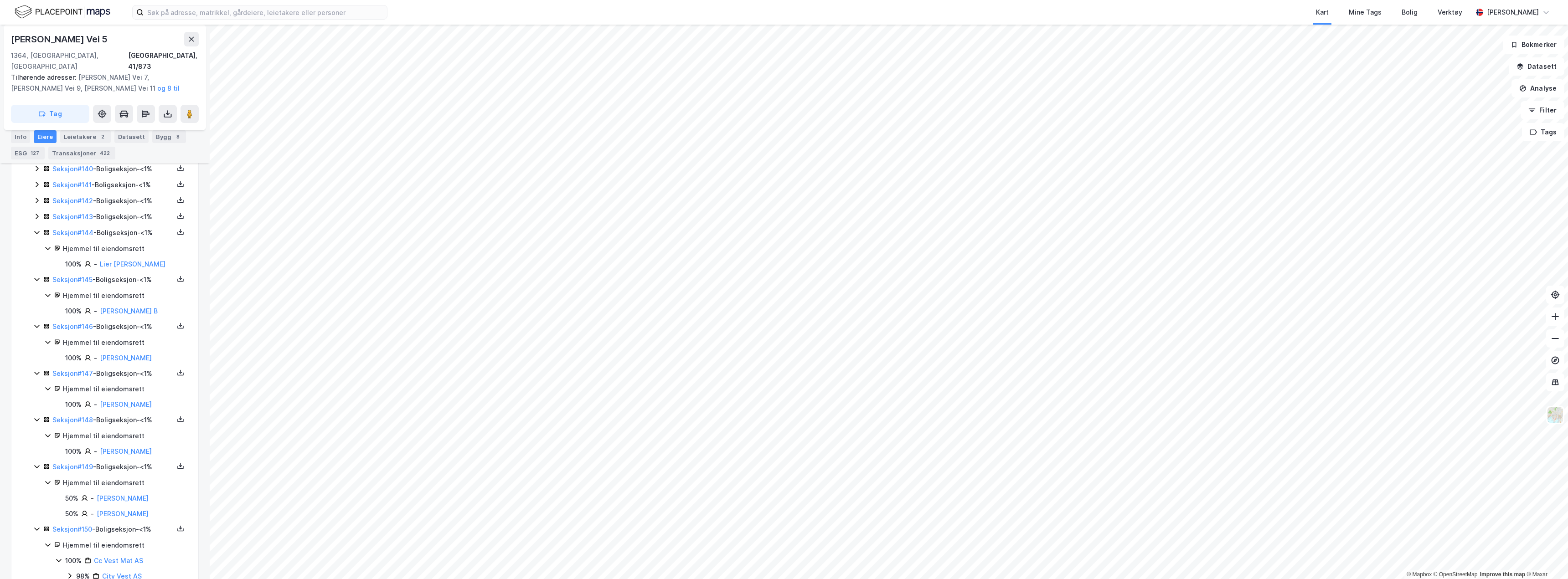
click at [36, 213] on icon at bounding box center [37, 217] width 8 height 8
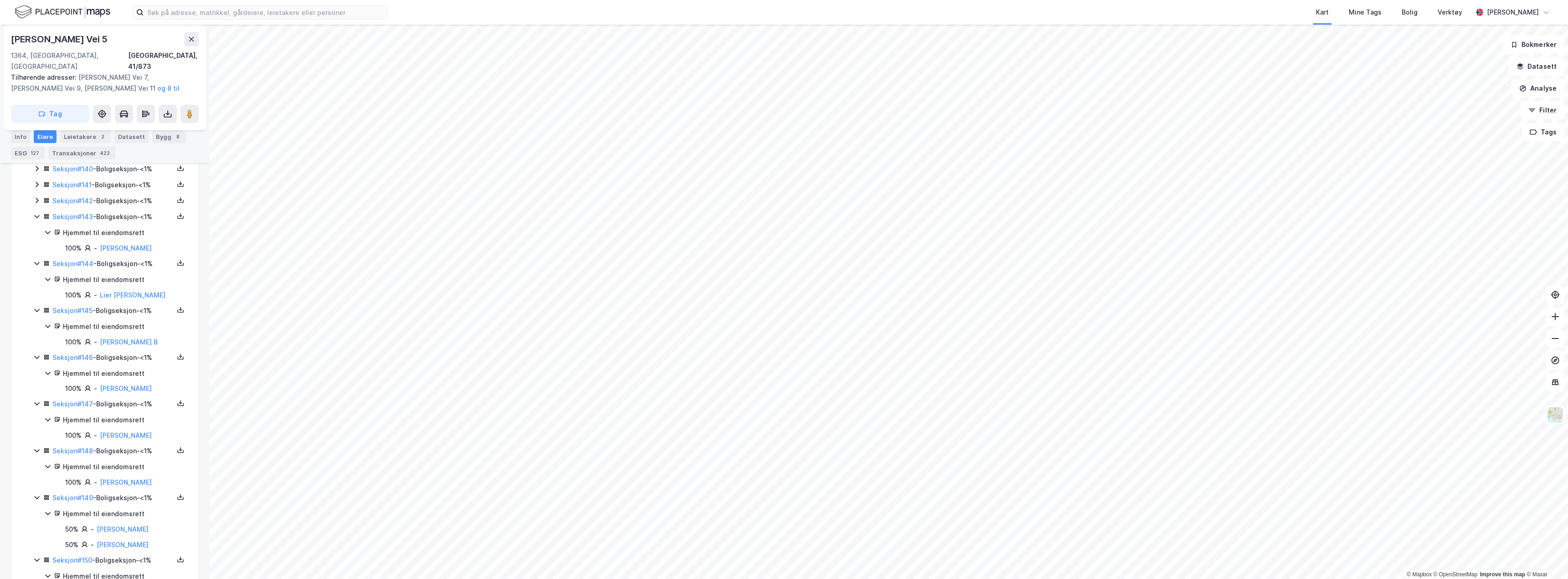
click at [36, 197] on icon at bounding box center [37, 201] width 8 height 8
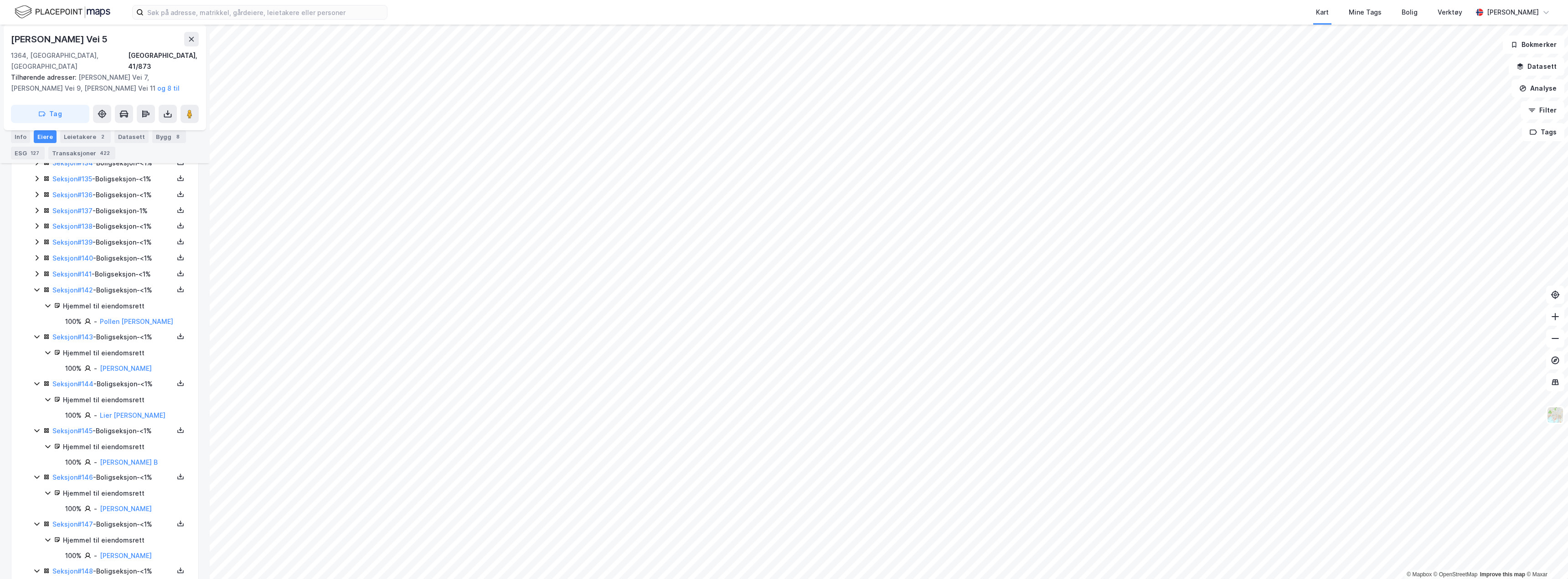
scroll to position [2388, 0]
click at [40, 272] on icon at bounding box center [37, 275] width 8 height 8
click at [40, 256] on icon at bounding box center [37, 260] width 8 height 8
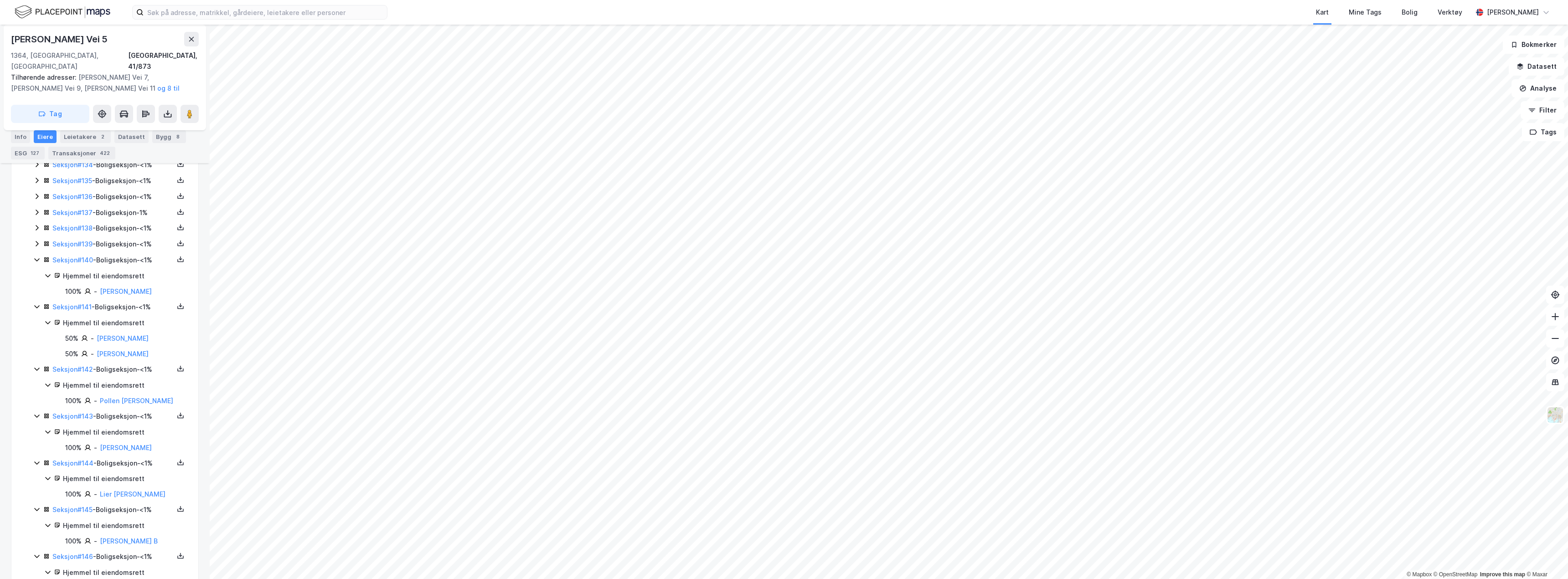
click at [39, 240] on icon at bounding box center [37, 244] width 8 height 8
click at [38, 224] on icon at bounding box center [37, 228] width 8 height 8
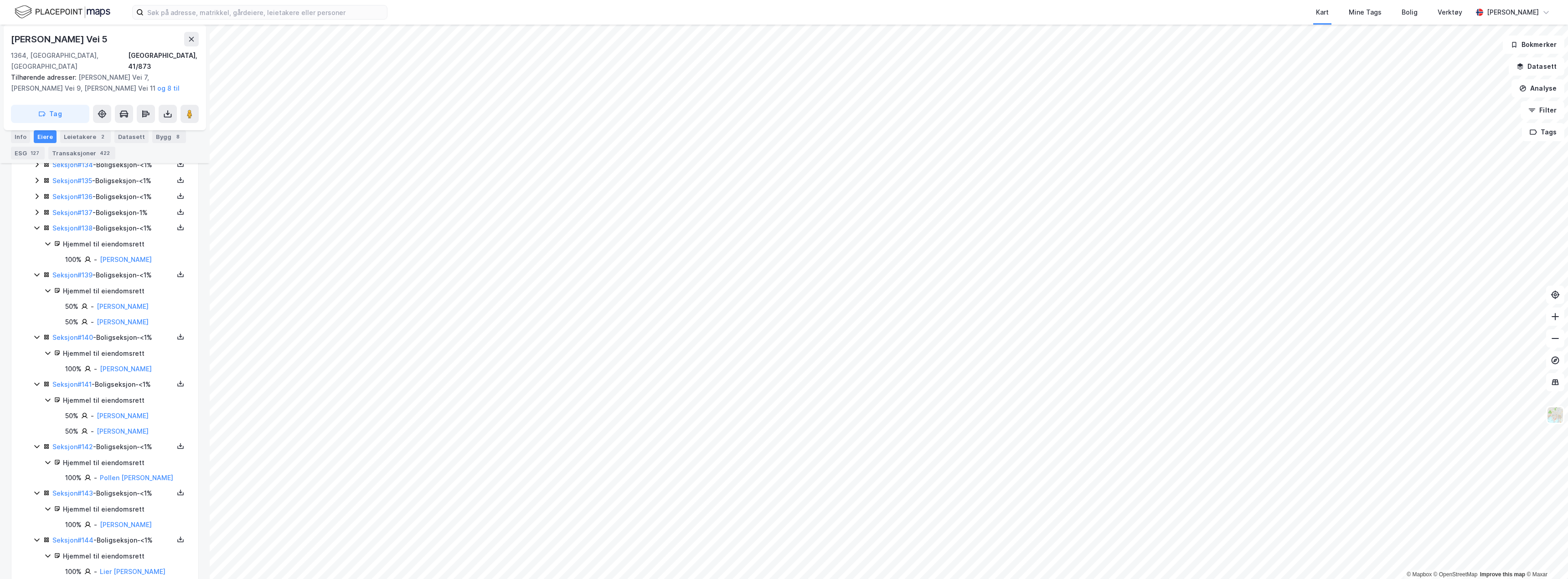
click at [36, 210] on icon at bounding box center [37, 213] width 3 height 6
